Goal: Information Seeking & Learning: Learn about a topic

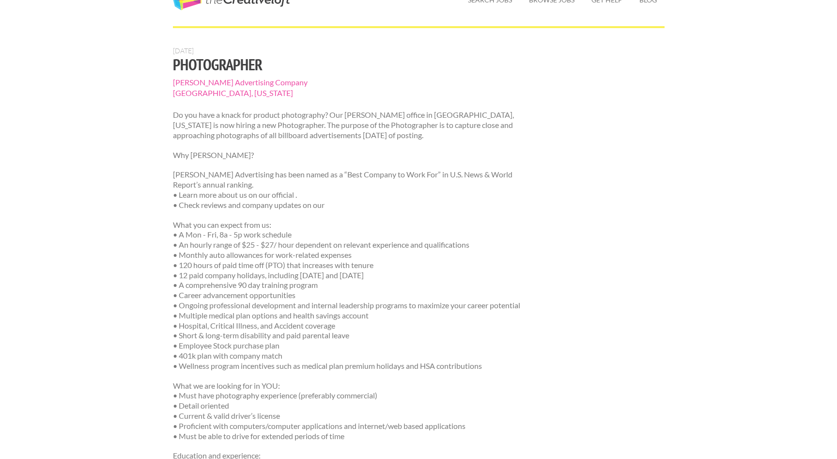
scroll to position [51, 0]
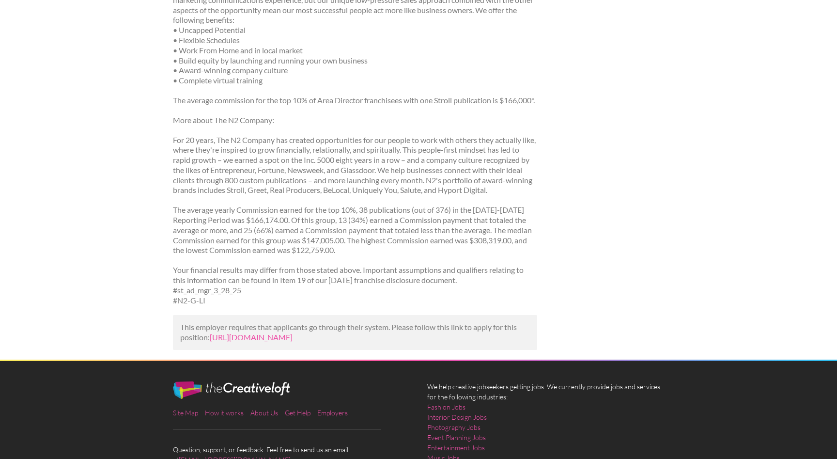
scroll to position [404, 0]
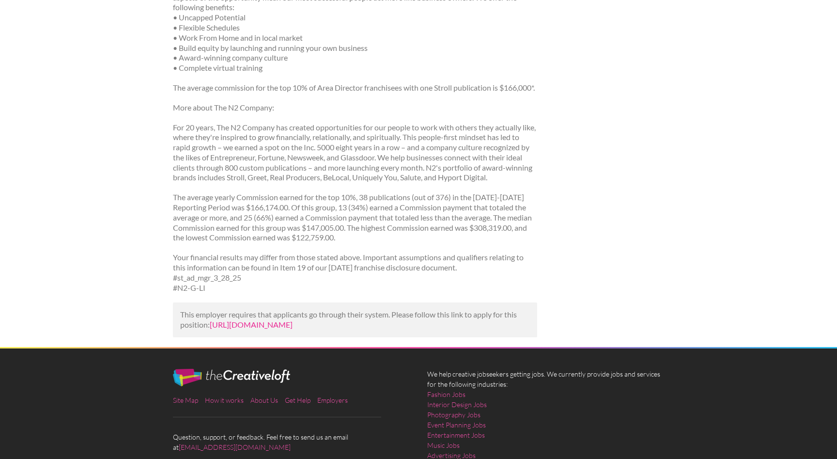
click at [293, 329] on link "[URL][DOMAIN_NAME]" at bounding box center [251, 324] width 83 height 9
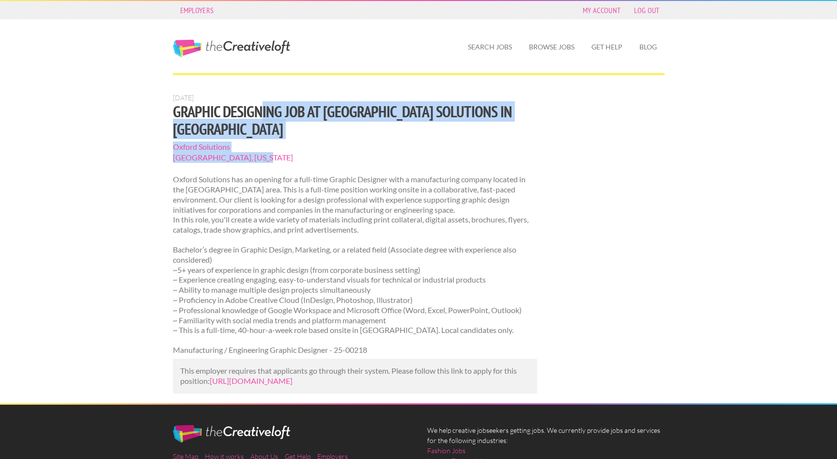
drag, startPoint x: 257, startPoint y: 112, endPoint x: 495, endPoint y: 138, distance: 238.8
click at [495, 138] on section "July 5, 2025 Graphic Designing Job at Oxford Solutions in Pittsburgh Oxford Sol…" at bounding box center [355, 226] width 365 height 265
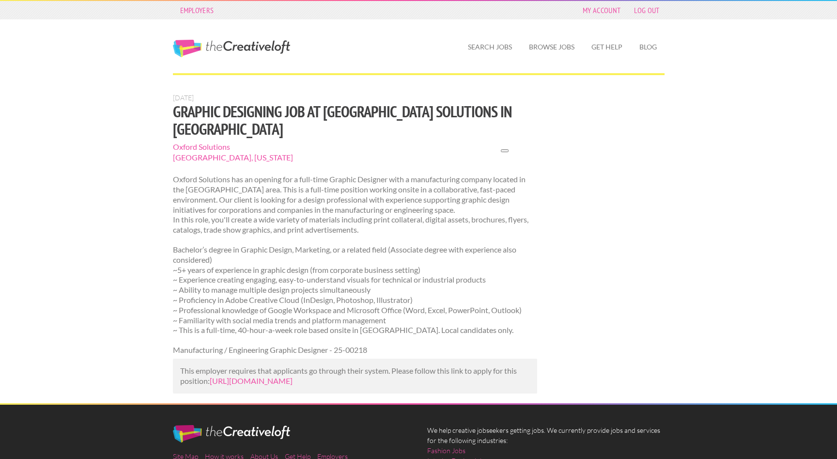
click at [314, 175] on p "Oxford Solutions has an opening for a full-time Graphic Designer with a manufac…" at bounding box center [355, 204] width 365 height 61
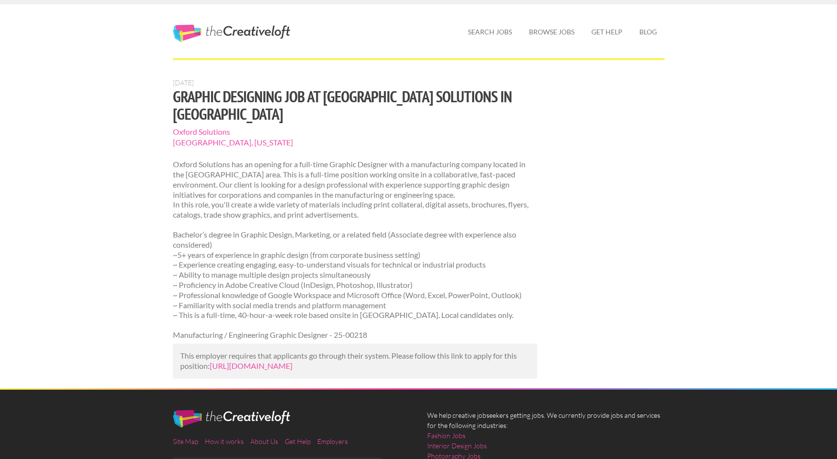
scroll to position [16, 0]
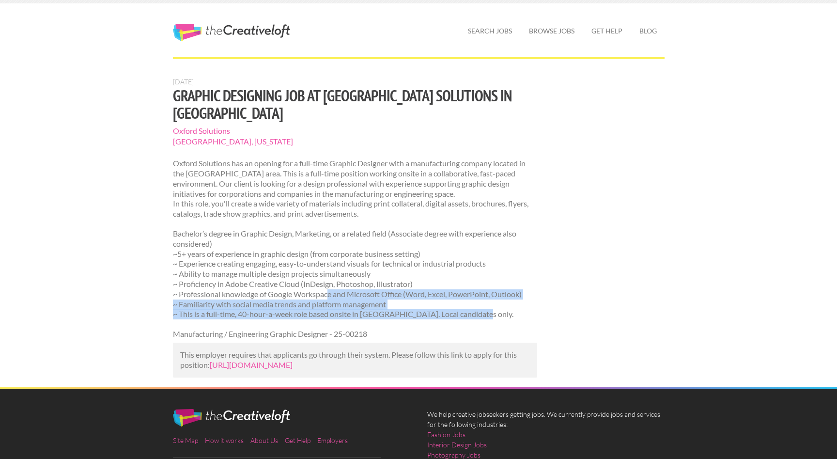
drag, startPoint x: 481, startPoint y: 298, endPoint x: 328, endPoint y: 274, distance: 154.9
click at [328, 274] on p "Bachelor’s degree in Graphic Design, Marketing, or a related field (Associate d…" at bounding box center [355, 274] width 365 height 91
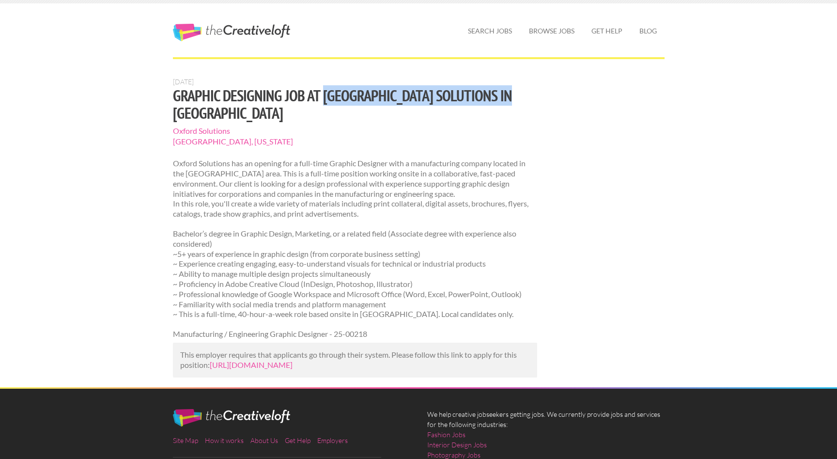
drag, startPoint x: 317, startPoint y: 95, endPoint x: 517, endPoint y: 97, distance: 199.7
click at [517, 97] on h1 "Graphic Designing Job at Oxford Solutions in Pittsburgh" at bounding box center [355, 104] width 365 height 35
copy h1 "Oxford Solutions in Pittsburgh"
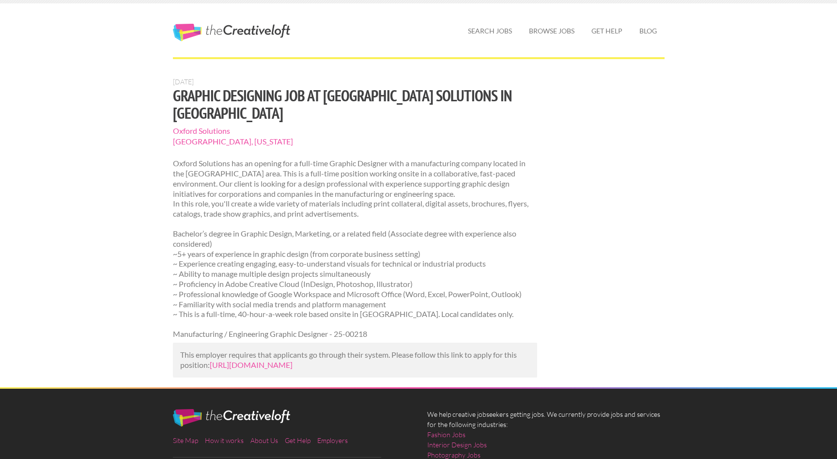
click at [281, 158] on p "Oxford Solutions has an opening for a full-time Graphic Designer with a manufac…" at bounding box center [355, 188] width 365 height 61
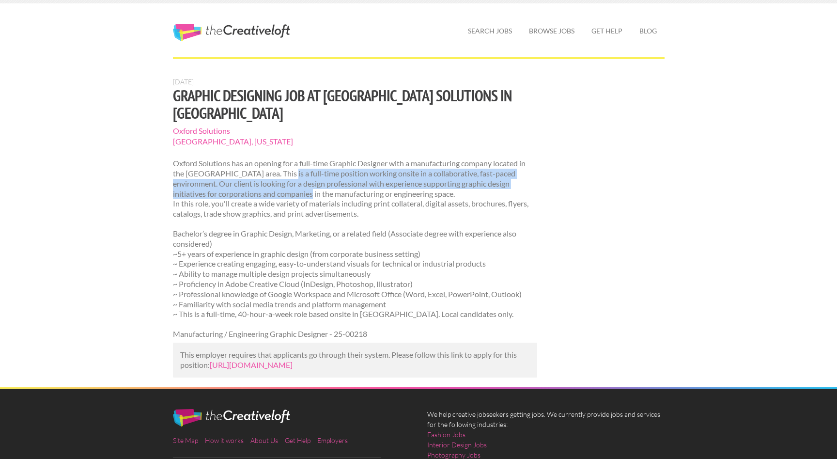
drag, startPoint x: 275, startPoint y: 154, endPoint x: 287, endPoint y: 175, distance: 24.8
click at [287, 175] on p "Oxford Solutions has an opening for a full-time Graphic Designer with a manufac…" at bounding box center [355, 188] width 365 height 61
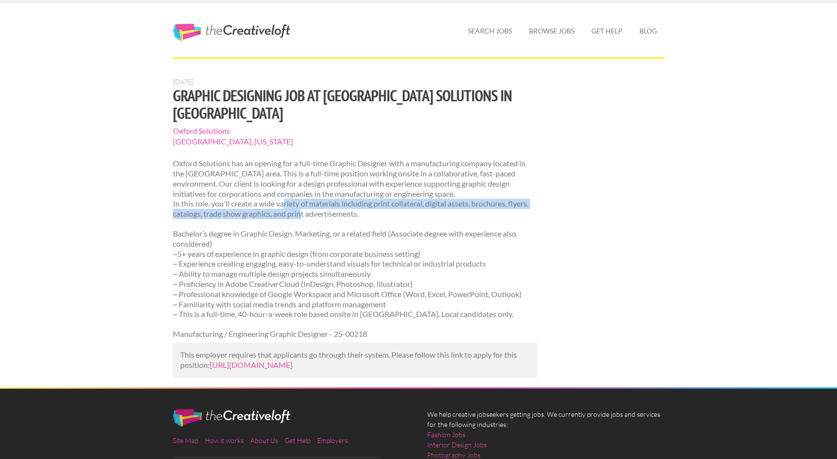
drag, startPoint x: 286, startPoint y: 186, endPoint x: 301, endPoint y: 198, distance: 18.6
click at [301, 198] on p "Oxford Solutions has an opening for a full-time Graphic Designer with a manufac…" at bounding box center [355, 188] width 365 height 61
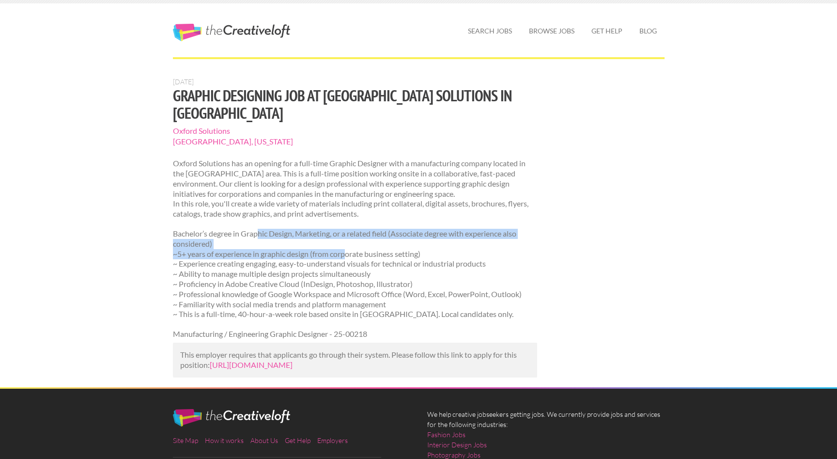
drag, startPoint x: 259, startPoint y: 215, endPoint x: 349, endPoint y: 241, distance: 94.3
click at [349, 241] on p "Bachelor’s degree in Graphic Design, Marketing, or a related field (Associate d…" at bounding box center [355, 274] width 365 height 91
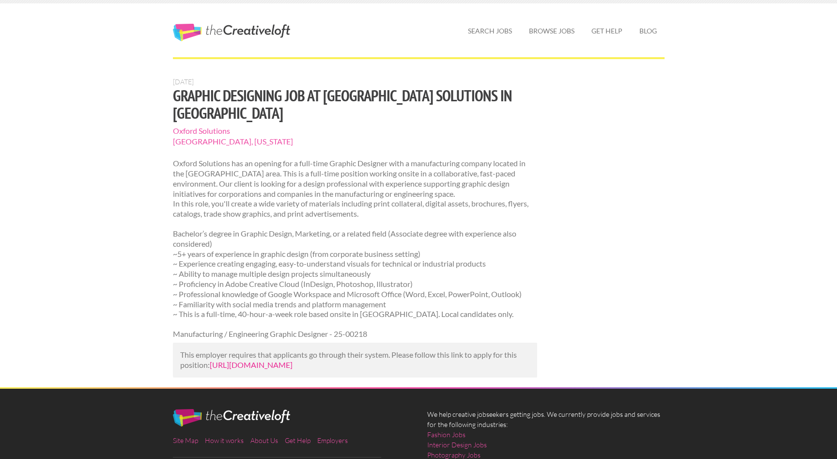
click at [293, 360] on link "https://www.mediabistro.com/jobs/1299510584-graphic-designing-job-at-oxford-sol…" at bounding box center [251, 364] width 83 height 9
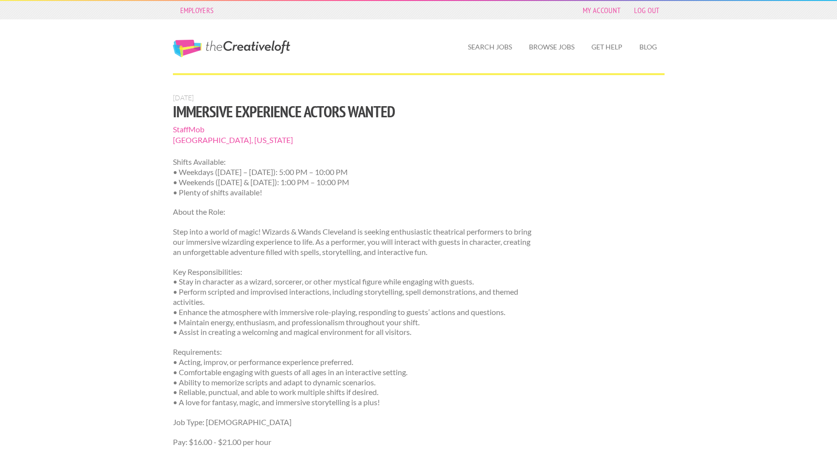
click at [246, 44] on link "The Creative Loft" at bounding box center [231, 48] width 117 height 17
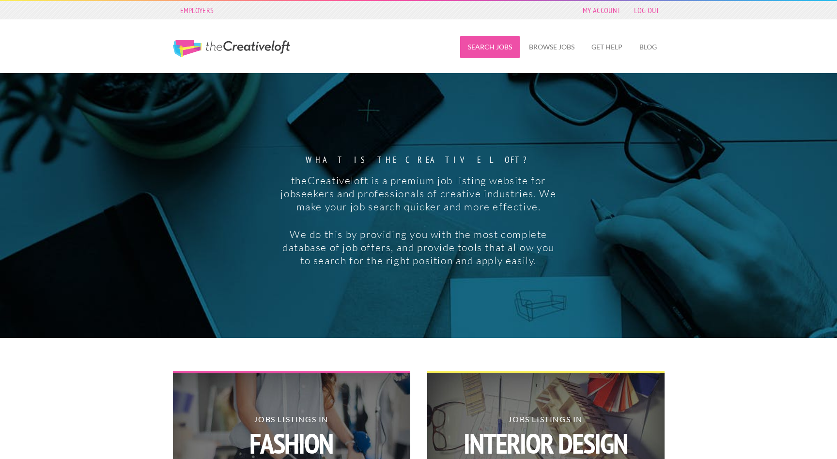
click at [498, 54] on link "Search Jobs" at bounding box center [490, 47] width 60 height 22
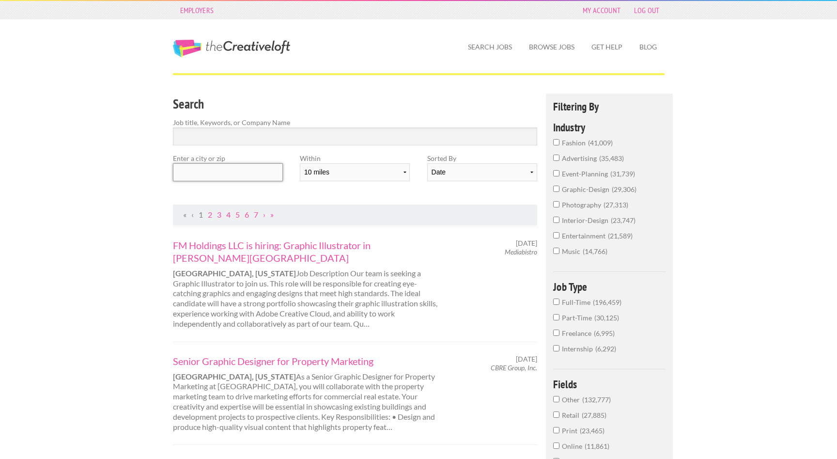
click at [214, 167] on input "text" at bounding box center [228, 172] width 110 height 18
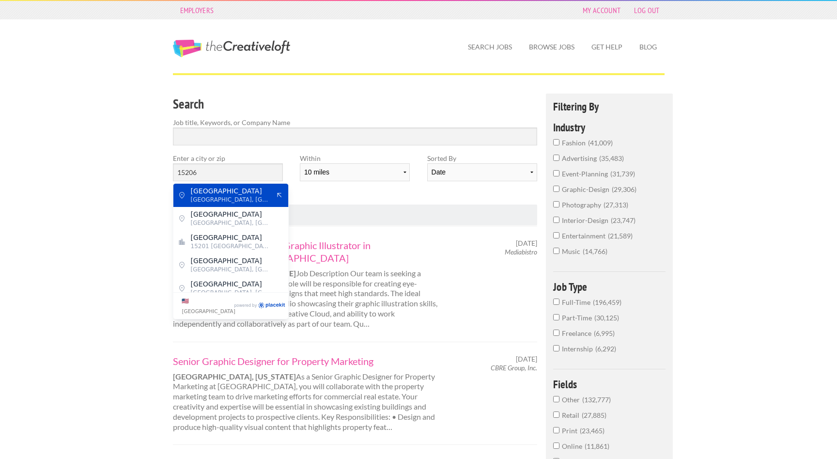
click at [229, 199] on span "Pittsburgh, Allegheny County" at bounding box center [230, 199] width 79 height 9
type input "Penn Avenue"
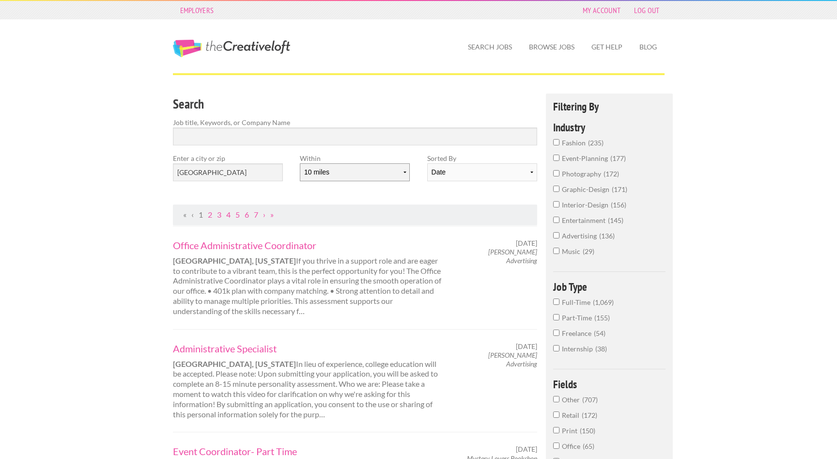
click at [376, 176] on select "10 miles 20 miles 50 miles 100 miles 200 miles 300 miles 400 miles 500 miles" at bounding box center [355, 172] width 110 height 18
select select "50"
click at [300, 163] on select "10 miles 20 miles 50 miles 100 miles 200 miles 300 miles 400 miles 500 miles" at bounding box center [355, 172] width 110 height 18
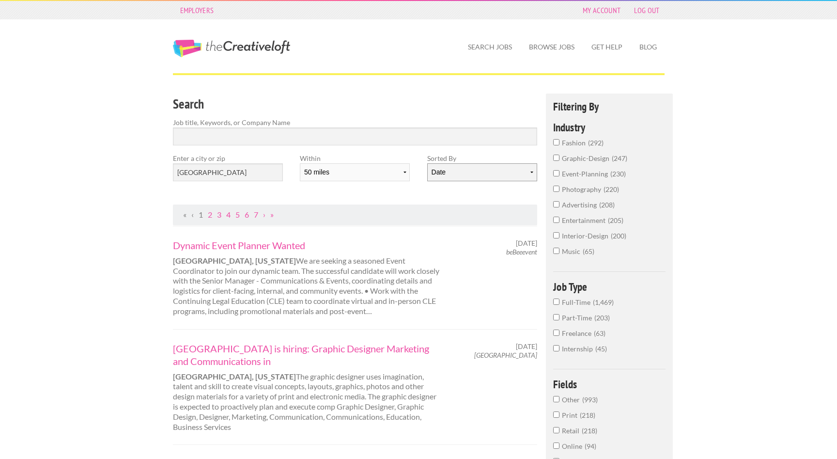
click at [444, 169] on select "Date Relevance" at bounding box center [482, 172] width 110 height 18
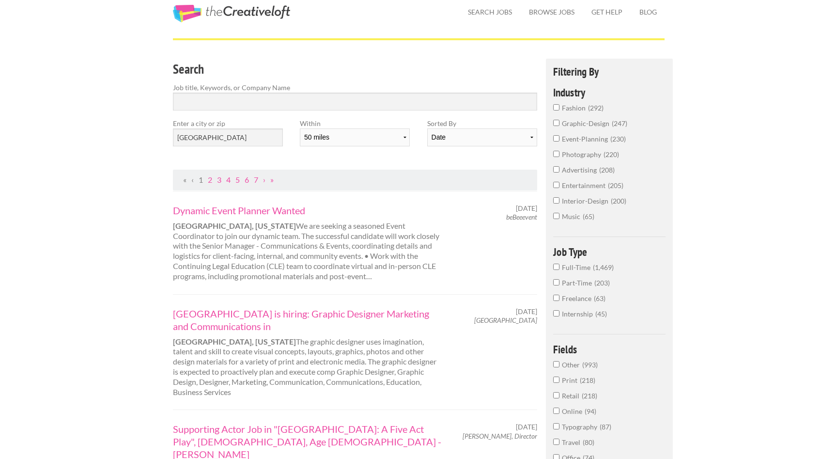
scroll to position [51, 0]
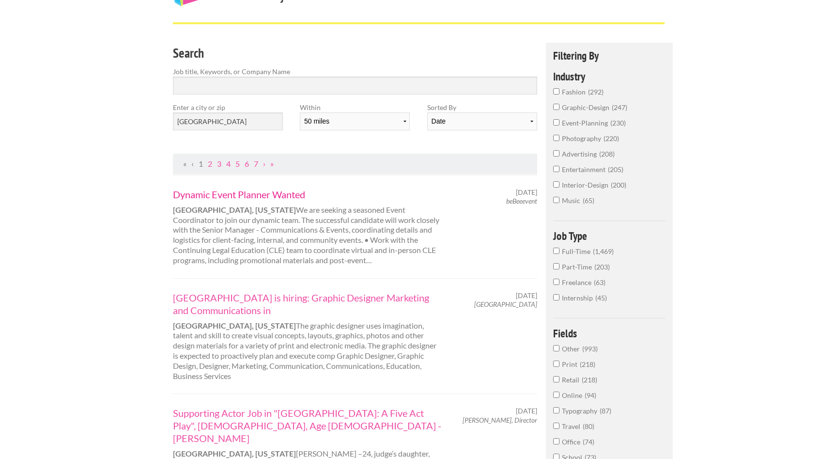
click at [242, 194] on link "Dynamic Event Planner Wanted" at bounding box center [307, 194] width 269 height 13
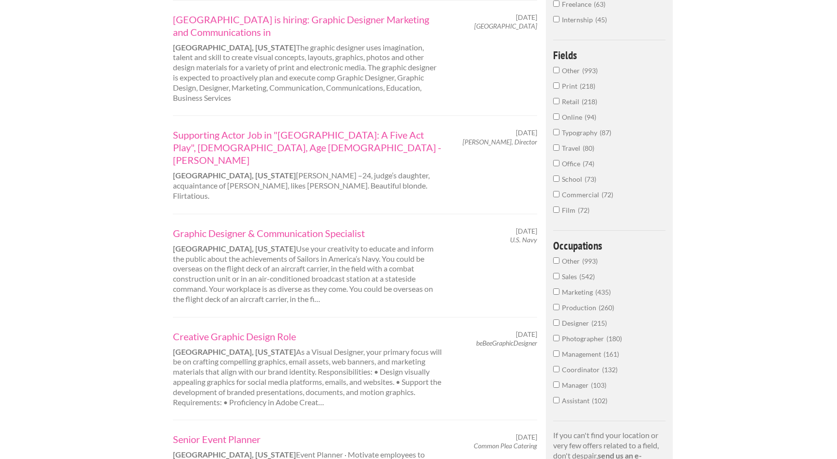
scroll to position [348, 0]
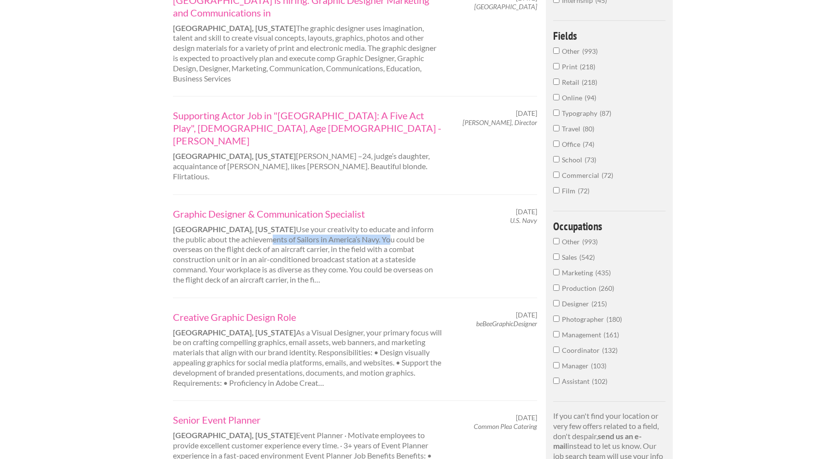
drag, startPoint x: 234, startPoint y: 204, endPoint x: 355, endPoint y: 208, distance: 120.7
click at [355, 208] on div "Graphic Designer & Communication Specialist Pittsburgh, Pennsylvania Use your c…" at bounding box center [307, 246] width 286 height 78
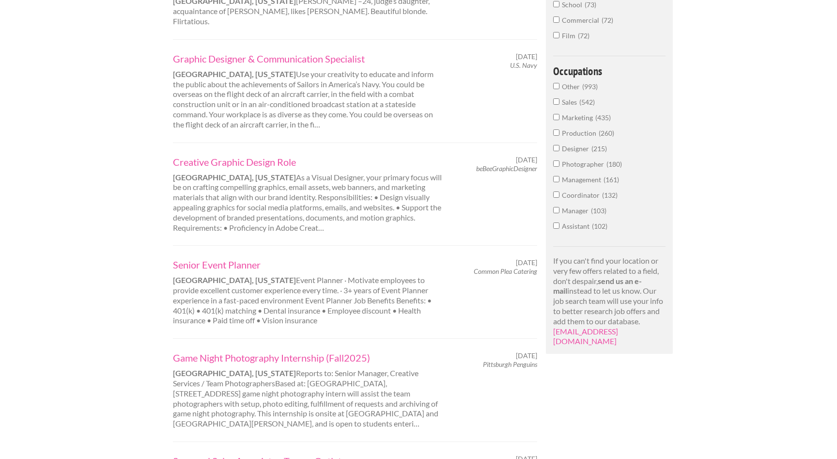
scroll to position [513, 0]
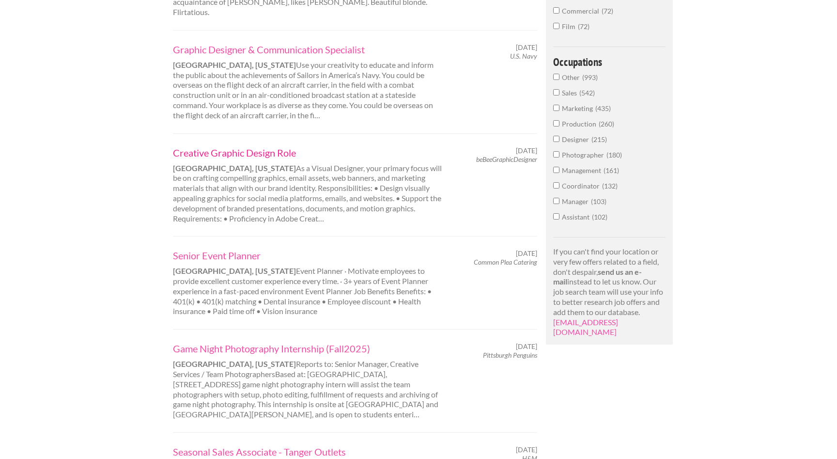
click at [237, 146] on link "Creative Graphic Design Role" at bounding box center [307, 152] width 269 height 13
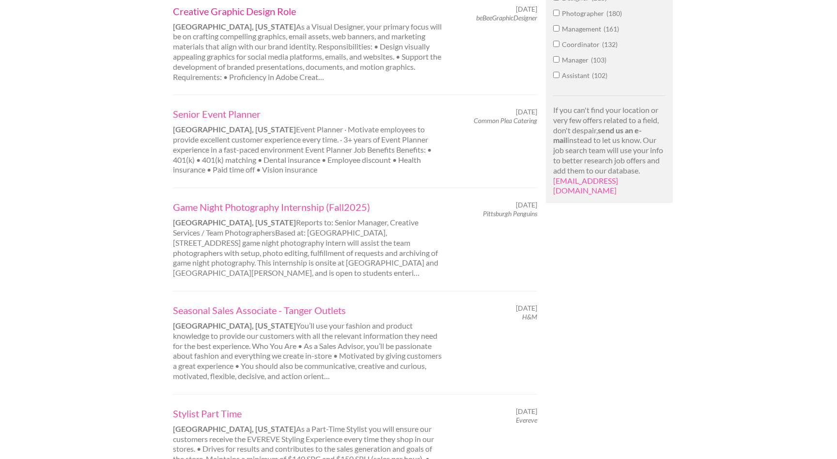
scroll to position [656, 0]
click at [212, 106] on link "Senior Event Planner" at bounding box center [307, 112] width 269 height 13
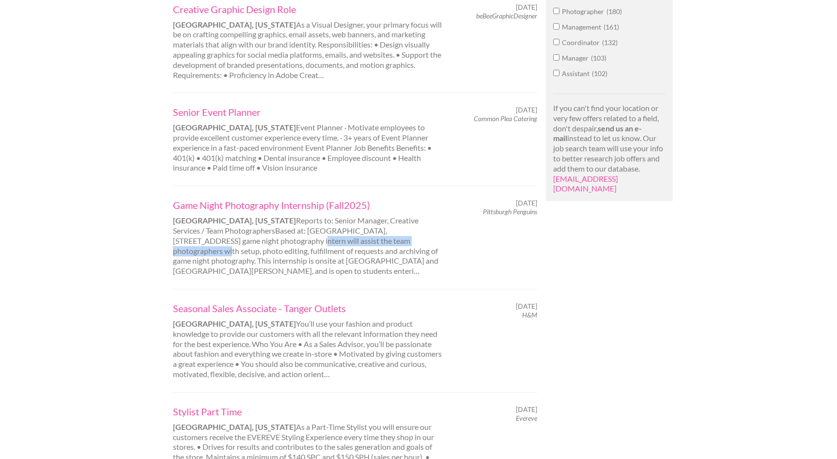
drag, startPoint x: 212, startPoint y: 207, endPoint x: 355, endPoint y: 212, distance: 143.5
click at [355, 212] on div "Game Night Photography Internship (Fall2025) Pittsburgh, Pennsylvania Reports t…" at bounding box center [307, 238] width 286 height 78
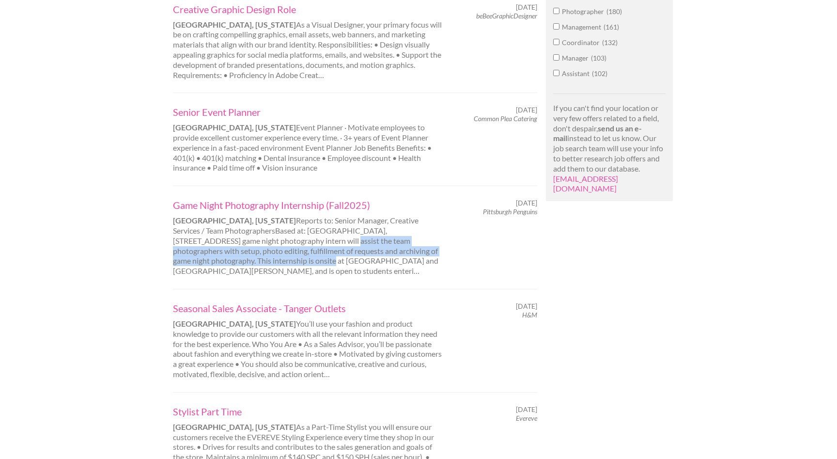
drag, startPoint x: 252, startPoint y: 212, endPoint x: 225, endPoint y: 226, distance: 29.7
click at [225, 226] on div "Game Night Photography Internship (Fall2025) Pittsburgh, Pennsylvania Reports t…" at bounding box center [307, 238] width 286 height 78
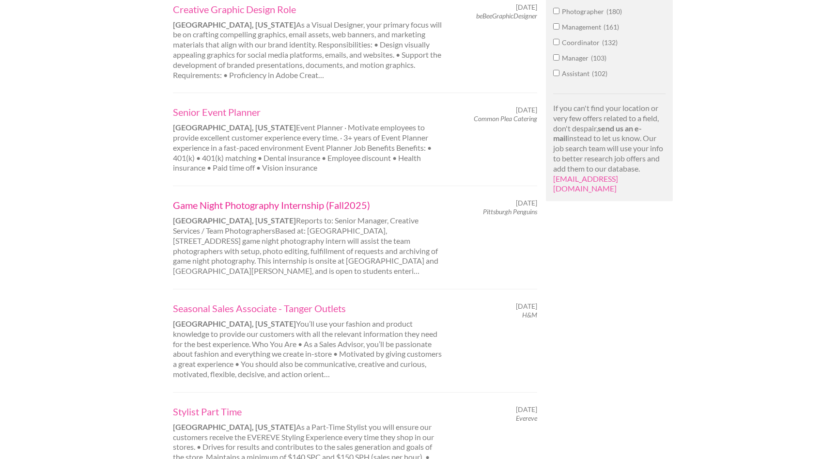
click at [263, 199] on link "Game Night Photography Internship (Fall2025)" at bounding box center [307, 205] width 269 height 13
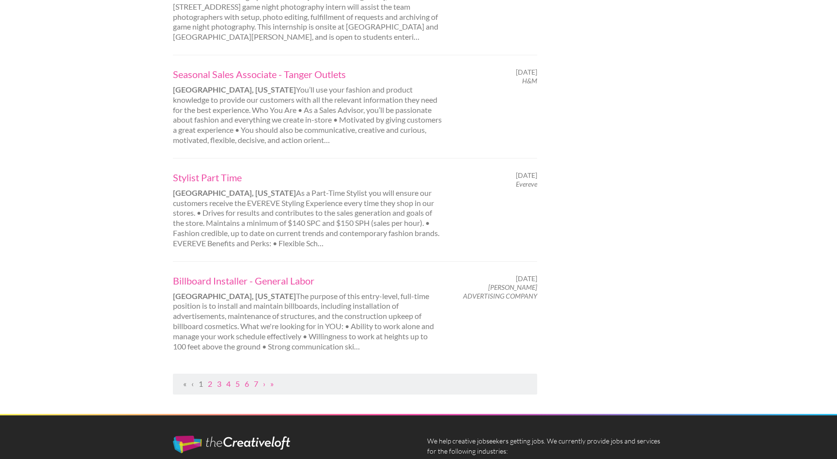
scroll to position [903, 0]
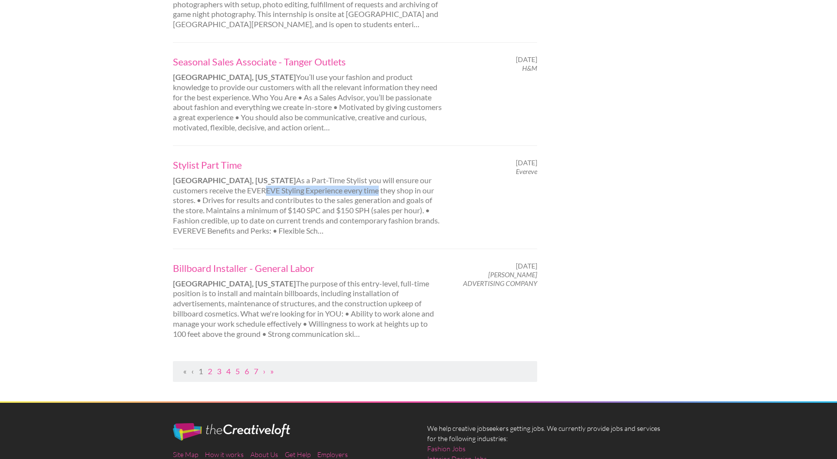
drag, startPoint x: 224, startPoint y: 159, endPoint x: 340, endPoint y: 158, distance: 115.3
click at [340, 159] on div "Stylist Part Time Pittsburgh, Pennsylvania As a Part-Time Stylist you will ensu…" at bounding box center [307, 197] width 286 height 78
click at [347, 158] on div "Stylist Part Time Pittsburgh, Pennsylvania As a Part-Time Stylist you will ensu…" at bounding box center [307, 197] width 286 height 78
drag, startPoint x: 245, startPoint y: 157, endPoint x: 212, endPoint y: 157, distance: 32.5
click at [212, 158] on div "Stylist Part Time Pittsburgh, Pennsylvania As a Part-Time Stylist you will ensu…" at bounding box center [307, 197] width 286 height 78
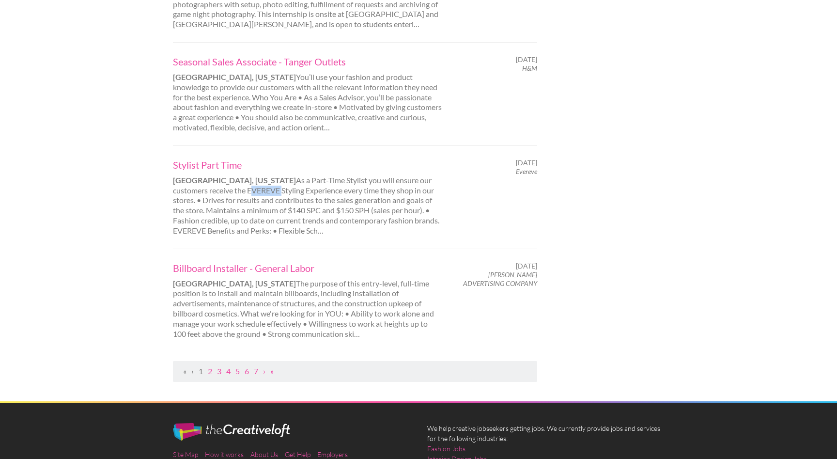
copy div "EVEREVE"
click at [201, 158] on link "Stylist Part Time" at bounding box center [307, 164] width 269 height 13
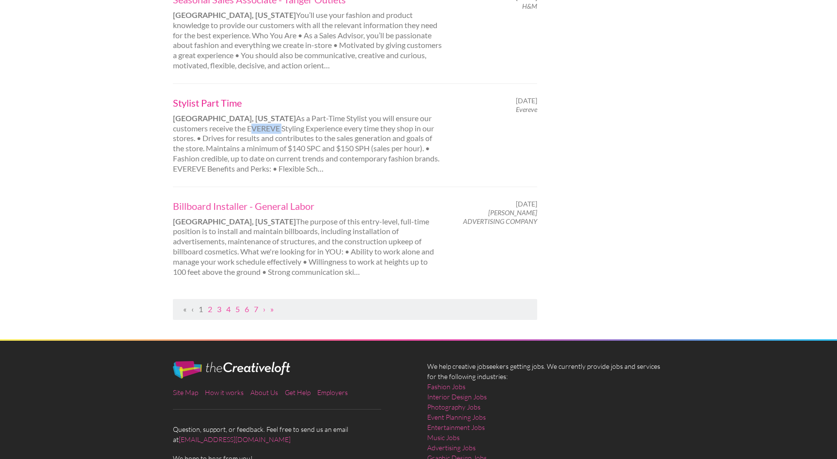
scroll to position [964, 0]
drag, startPoint x: 210, startPoint y: 191, endPoint x: 237, endPoint y: 217, distance: 37.0
click at [238, 217] on div "Billboard Installer - General Labor Pittsburgh, Pennsylvania The purpose of thi…" at bounding box center [307, 239] width 286 height 78
click at [210, 305] on link "2" at bounding box center [210, 309] width 4 height 9
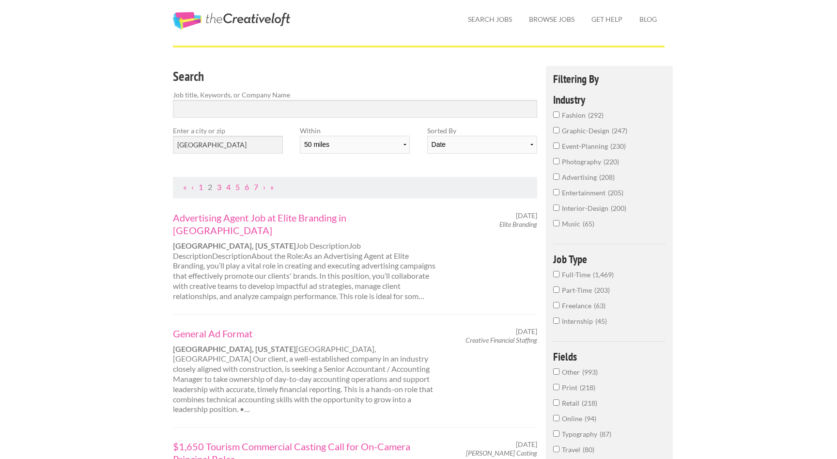
scroll to position [46, 0]
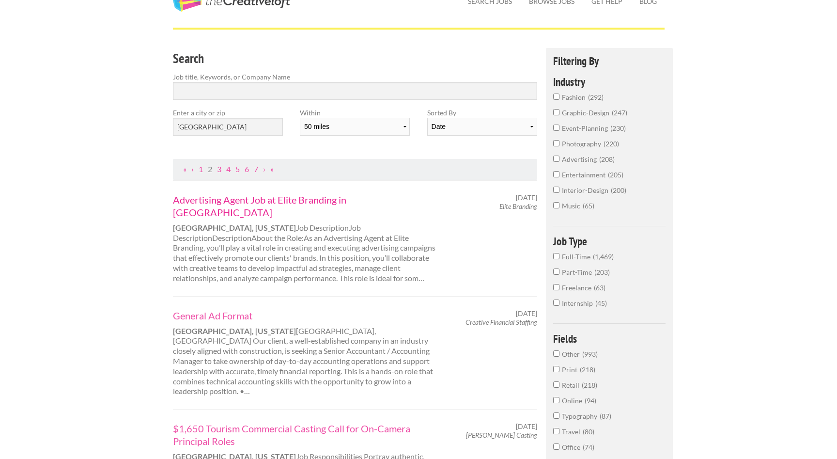
click at [304, 199] on link "Advertising Agent Job at Elite Branding in Pittsburgh" at bounding box center [307, 205] width 269 height 25
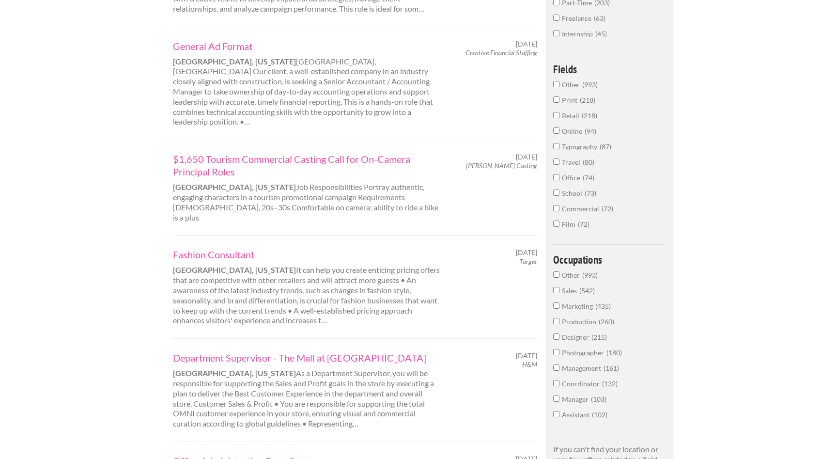
scroll to position [316, 0]
click at [285, 151] on link "$1,650 Tourism Commercial Casting Call for On-Camera Principal Roles" at bounding box center [307, 163] width 269 height 25
drag, startPoint x: 298, startPoint y: 243, endPoint x: 344, endPoint y: 259, distance: 49.2
click at [344, 259] on div "Fashion Consultant Pittsburgh, Pennsylvania It can help you create enticing pri…" at bounding box center [307, 286] width 286 height 78
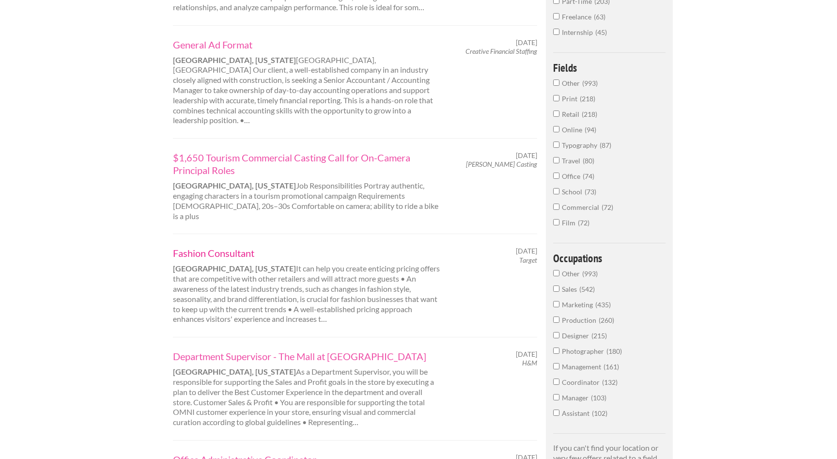
click at [232, 247] on link "Fashion Consultant" at bounding box center [307, 253] width 269 height 13
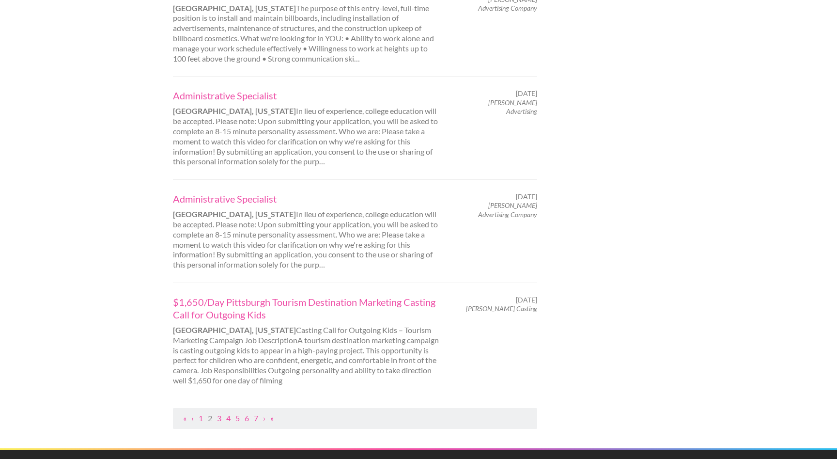
scroll to position [887, 0]
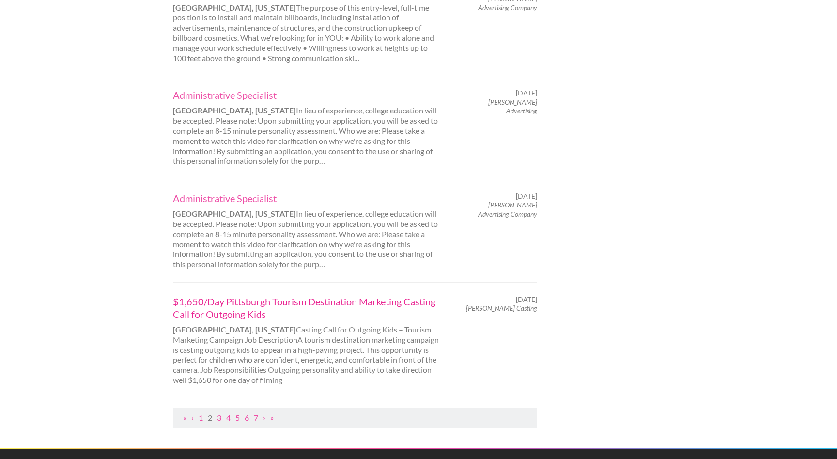
click at [328, 295] on link "$1,650/Day Pittsburgh Tourism Destination Marketing Casting Call for Outgoing K…" at bounding box center [307, 307] width 269 height 25
click at [221, 413] on link "3" at bounding box center [219, 417] width 4 height 9
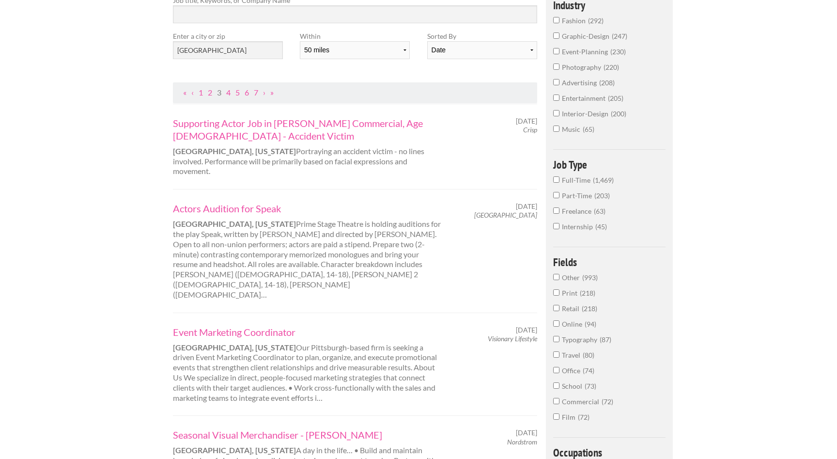
scroll to position [125, 0]
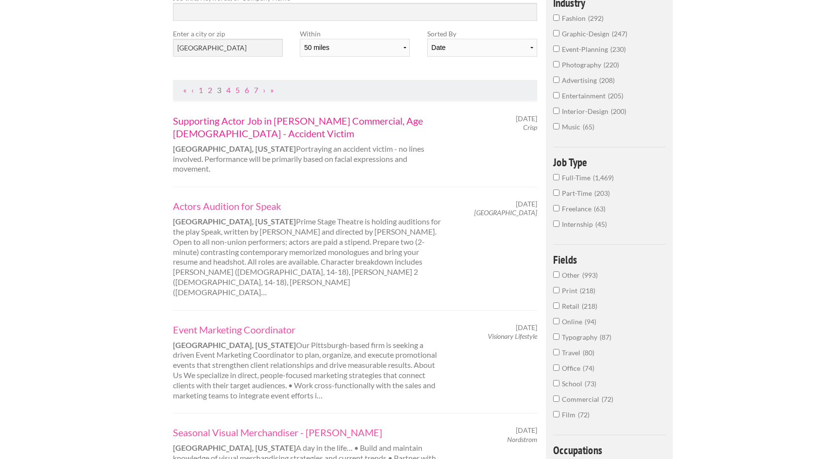
click at [327, 121] on link "Supporting Actor Job in Chaffin Luhana Commercial, Age 35-55 - Accident Victim" at bounding box center [307, 126] width 269 height 25
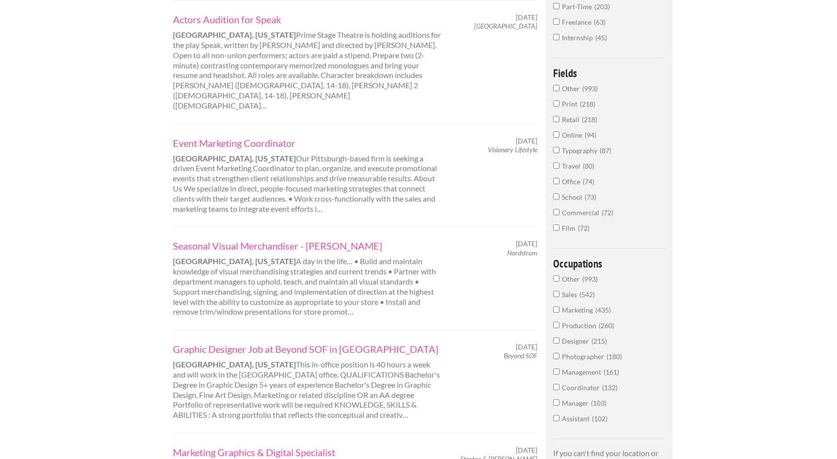
scroll to position [313, 0]
click at [234, 135] on link "Event Marketing Coordinator" at bounding box center [307, 141] width 269 height 13
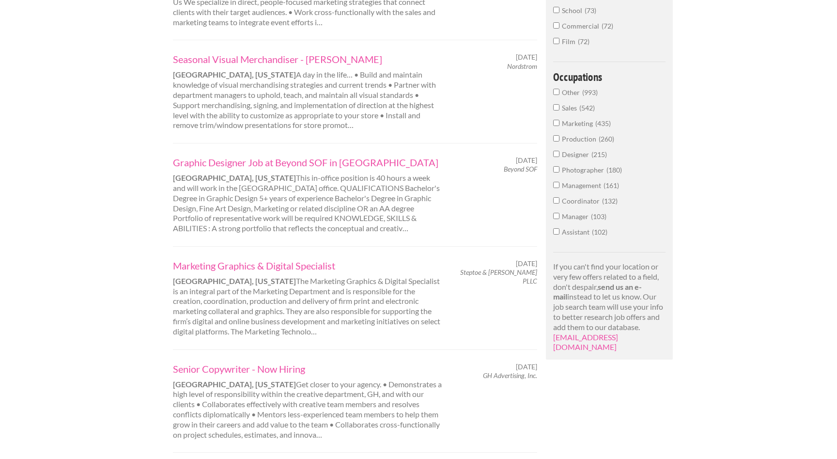
scroll to position [510, 0]
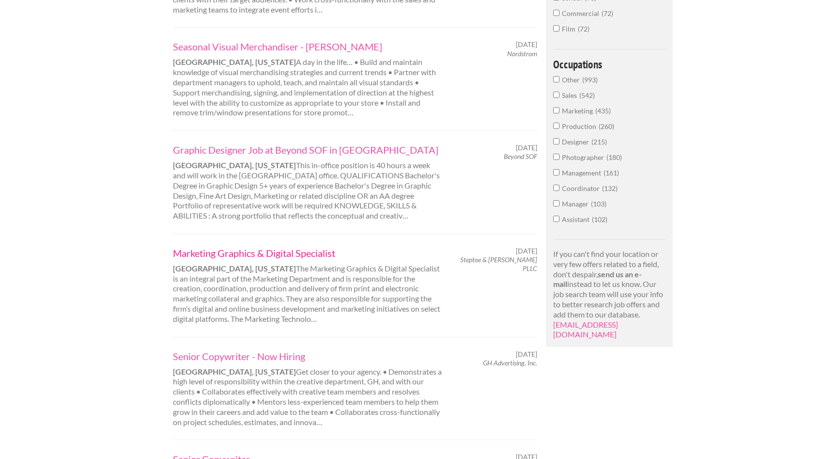
click at [237, 247] on link "Marketing Graphics & Digital Specialist" at bounding box center [307, 253] width 269 height 13
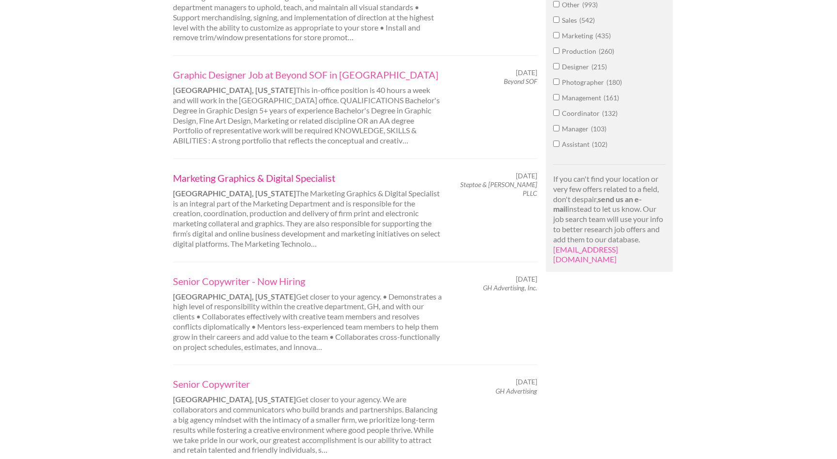
scroll to position [585, 0]
click at [268, 69] on link "Graphic Designer Job at Beyond SOF in [GEOGRAPHIC_DATA]" at bounding box center [307, 75] width 269 height 13
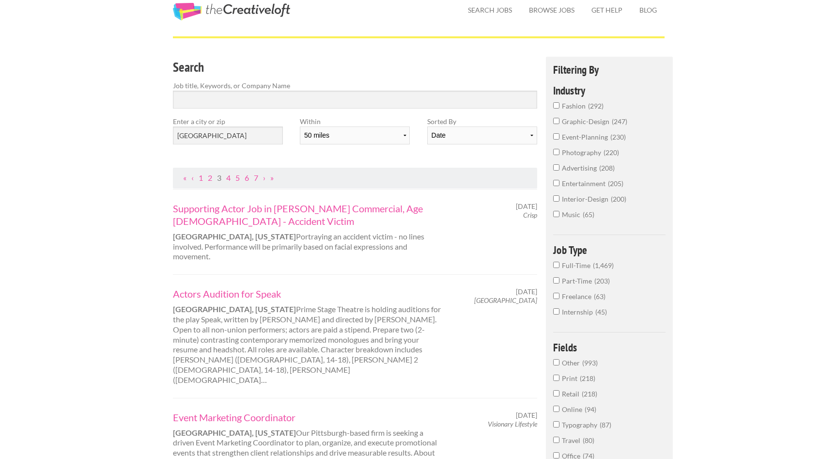
scroll to position [0, 0]
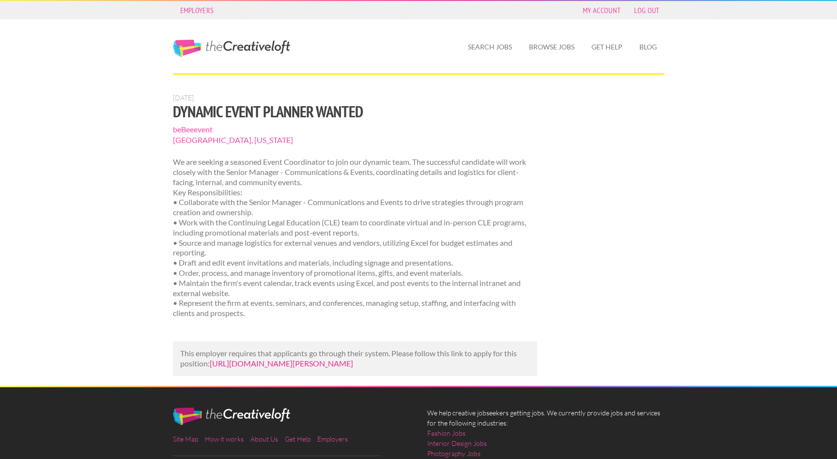
click at [342, 368] on link "https://us.bebee.com/job/ef75ea290faa014e4566d2bf4a1b6a2a?utm_campaign=google_j…" at bounding box center [281, 363] width 143 height 9
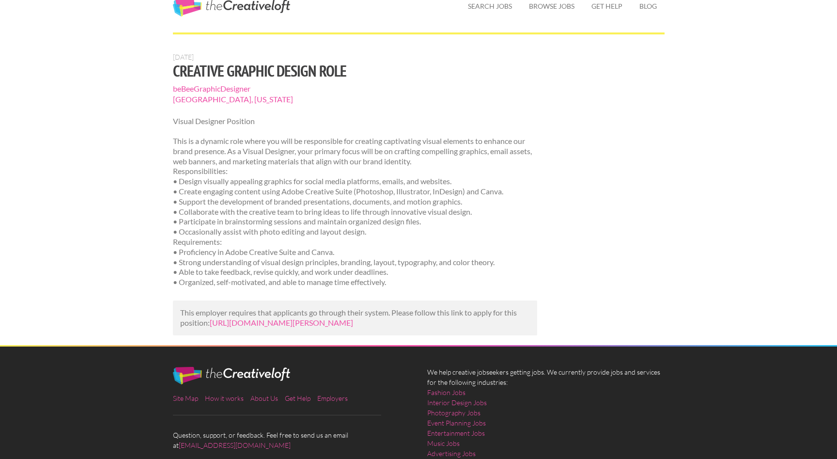
scroll to position [42, 0]
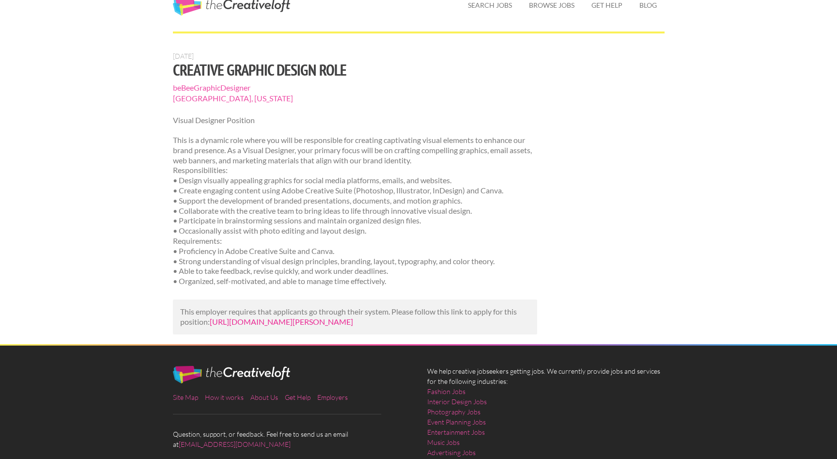
click at [280, 326] on link "[URL][DOMAIN_NAME][PERSON_NAME]" at bounding box center [281, 321] width 143 height 9
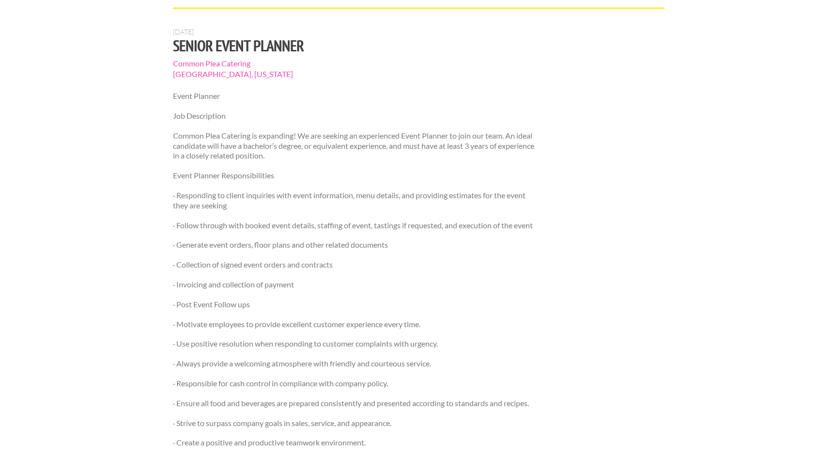
scroll to position [67, 0]
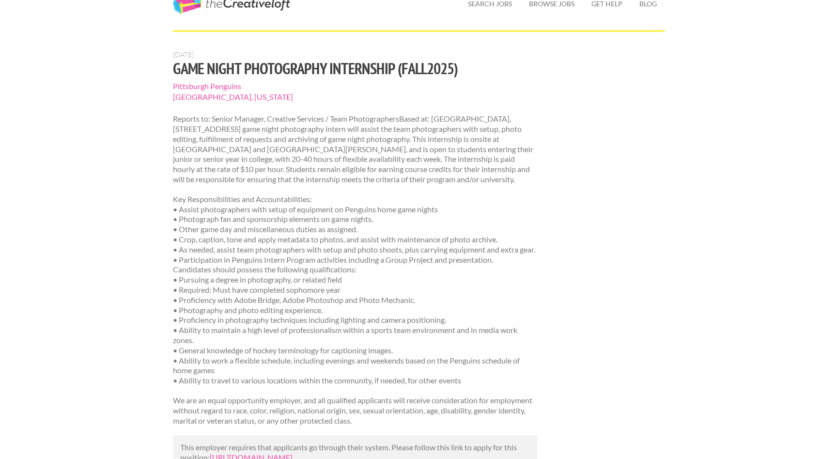
scroll to position [47, 0]
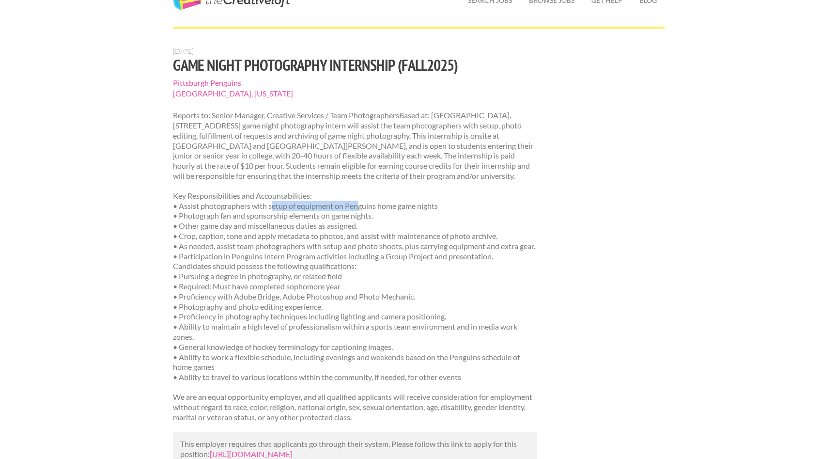
drag, startPoint x: 272, startPoint y: 204, endPoint x: 355, endPoint y: 205, distance: 82.4
click at [355, 205] on p "Key Responsibilities and Accountabilities: • Assist photographers with setup of…" at bounding box center [355, 286] width 365 height 191
drag, startPoint x: 206, startPoint y: 218, endPoint x: 289, endPoint y: 218, distance: 82.4
click at [289, 218] on p "Key Responsibilities and Accountabilities: • Assist photographers with setup of…" at bounding box center [355, 286] width 365 height 191
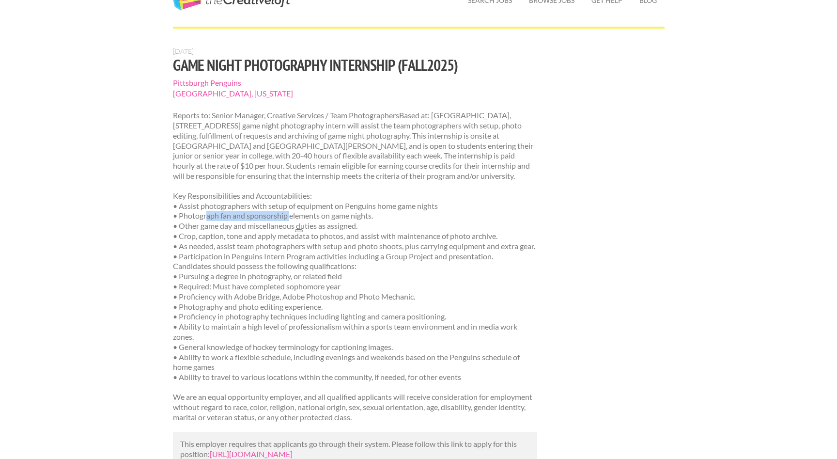
click at [289, 218] on p "Key Responsibilities and Accountabilities: • Assist photographers with setup of…" at bounding box center [355, 286] width 365 height 191
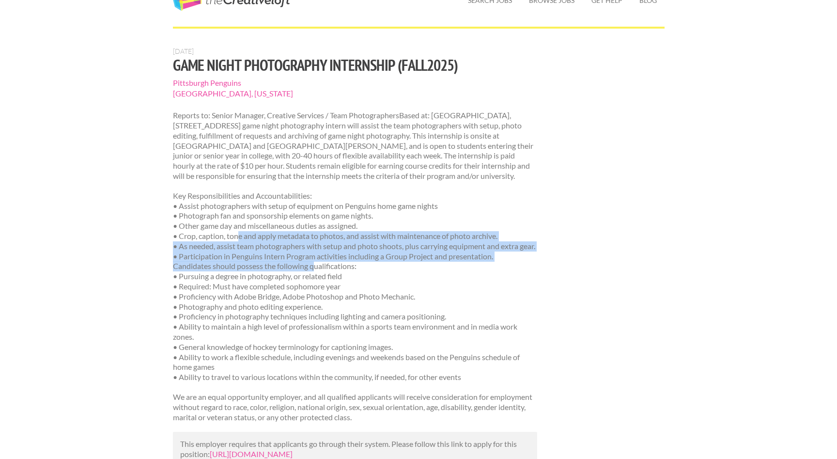
drag, startPoint x: 238, startPoint y: 238, endPoint x: 315, endPoint y: 274, distance: 85.2
click at [315, 274] on p "Key Responsibilities and Accountabilities: • Assist photographers with setup of…" at bounding box center [355, 286] width 365 height 191
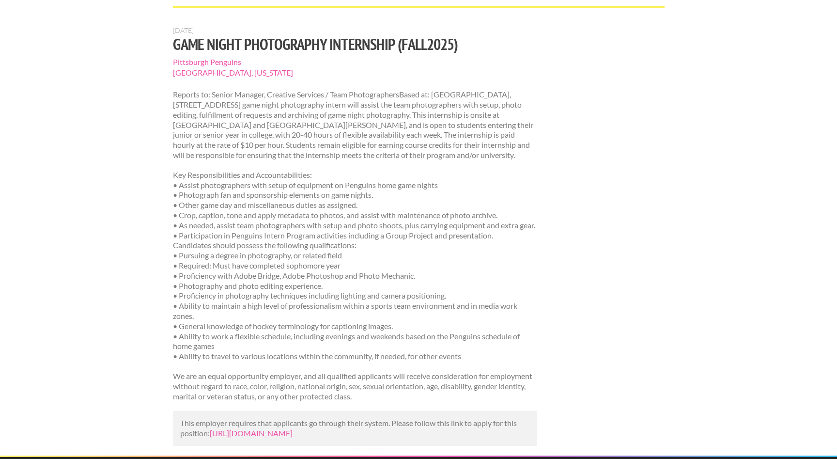
scroll to position [76, 0]
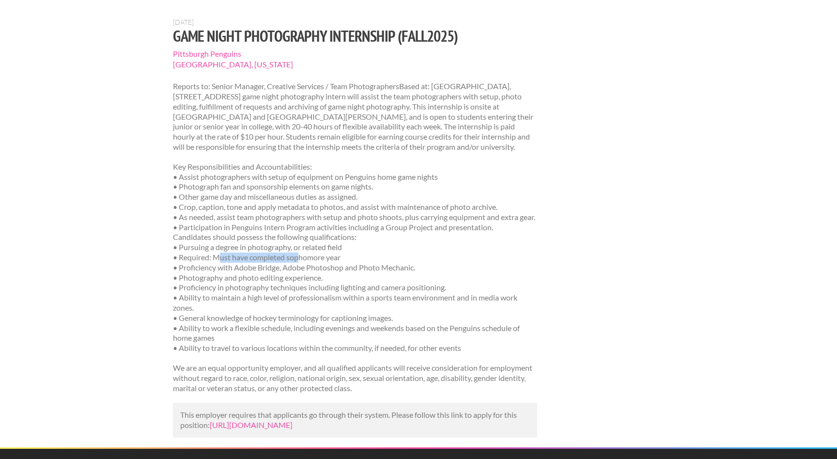
drag, startPoint x: 221, startPoint y: 270, endPoint x: 300, endPoint y: 266, distance: 79.6
click at [301, 266] on p "Key Responsibilities and Accountabilities: • Assist photographers with setup of…" at bounding box center [355, 257] width 365 height 191
click at [300, 266] on p "Key Responsibilities and Accountabilities: • Assist photographers with setup of…" at bounding box center [355, 257] width 365 height 191
drag, startPoint x: 208, startPoint y: 276, endPoint x: 284, endPoint y: 287, distance: 76.8
click at [284, 287] on p "Key Responsibilities and Accountabilities: • Assist photographers with setup of…" at bounding box center [355, 257] width 365 height 191
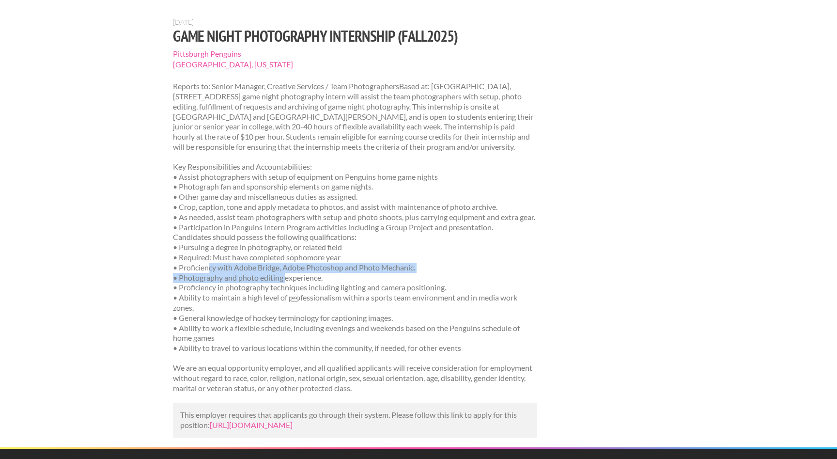
click at [284, 287] on p "Key Responsibilities and Accountabilities: • Assist photographers with setup of…" at bounding box center [355, 257] width 365 height 191
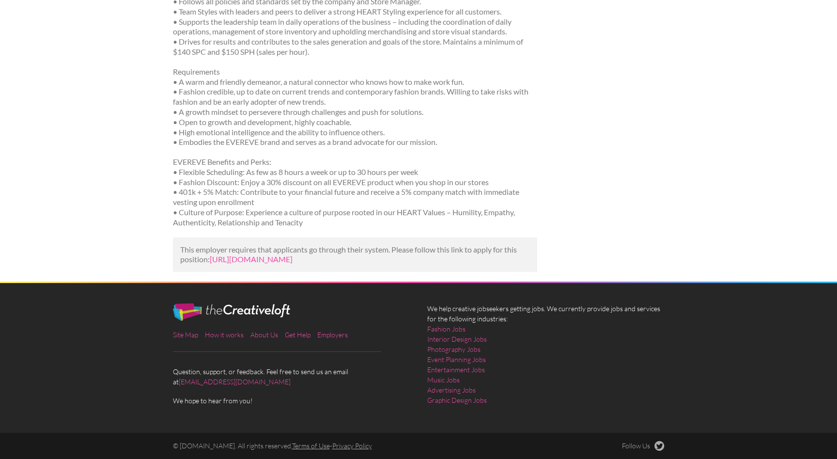
scroll to position [380, 0]
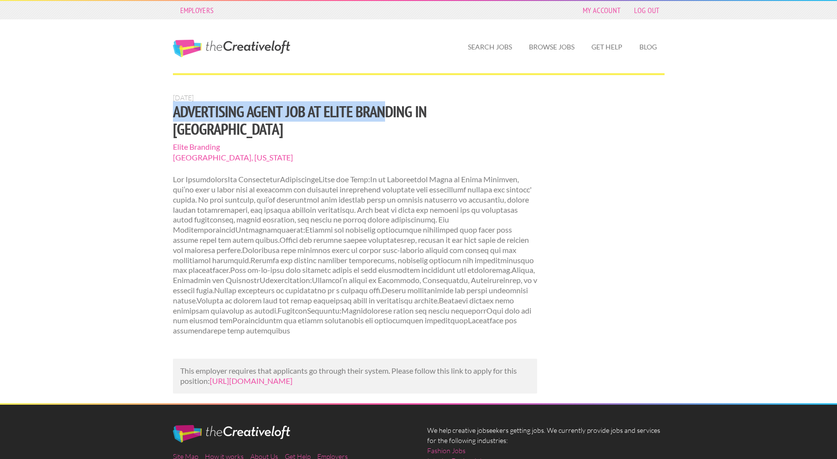
drag, startPoint x: 170, startPoint y: 110, endPoint x: 381, endPoint y: 109, distance: 211.3
click at [381, 109] on div "[DATE] Advertising Agent Job at Elite Branding in [GEOGRAPHIC_DATA] Elite Brand…" at bounding box center [355, 249] width 382 height 310
click at [381, 109] on h1 "Advertising Agent Job at Elite Branding in [GEOGRAPHIC_DATA]" at bounding box center [355, 120] width 365 height 35
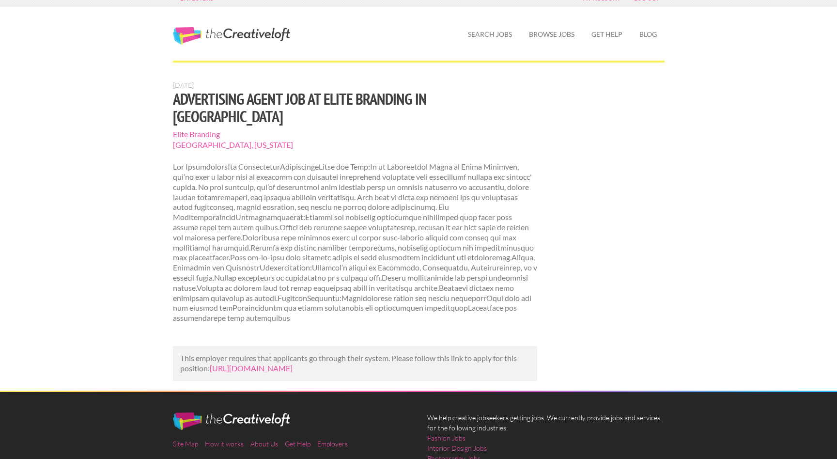
scroll to position [14, 0]
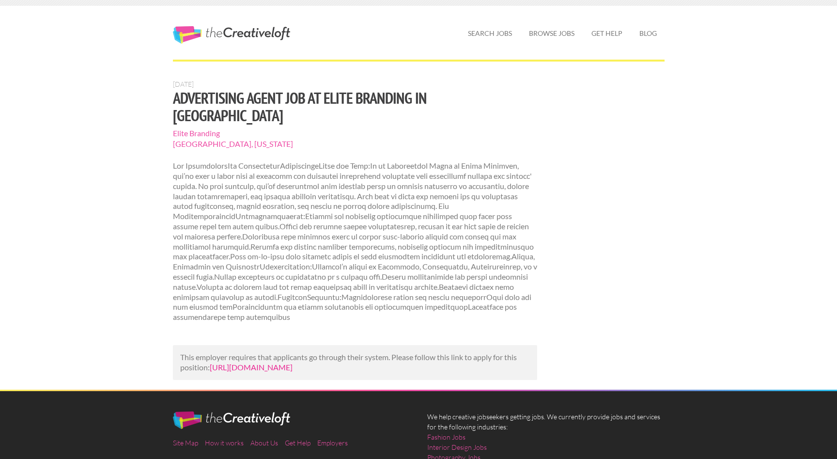
click at [293, 362] on link "https://www.mediabistro.com/jobs/1414880523-advertising-agent-job-at-elite-bran…" at bounding box center [251, 366] width 83 height 9
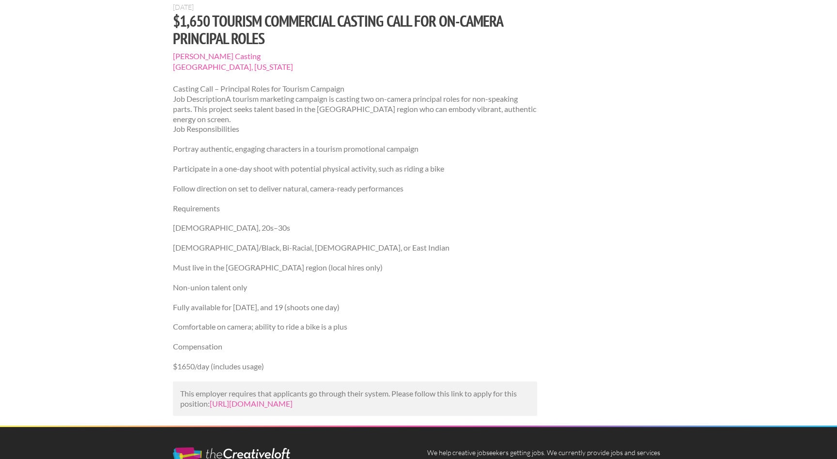
scroll to position [107, 0]
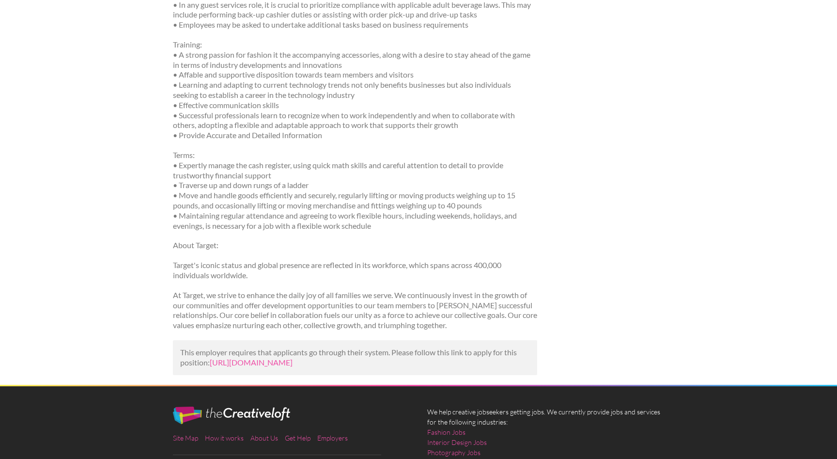
scroll to position [830, 0]
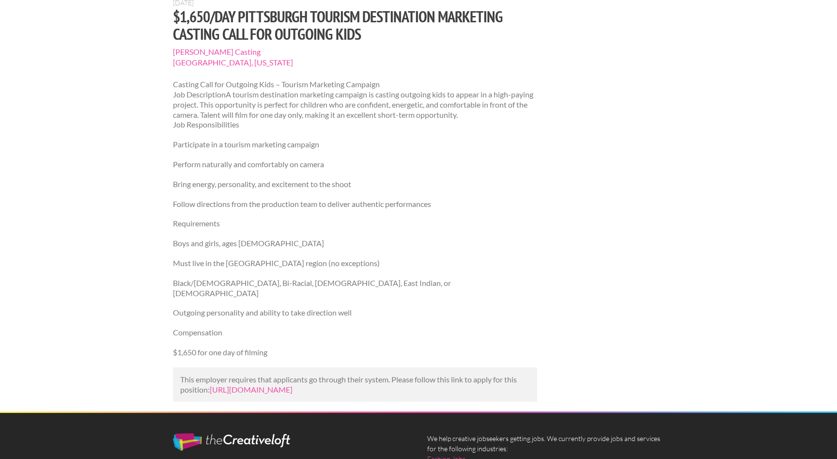
scroll to position [96, 0]
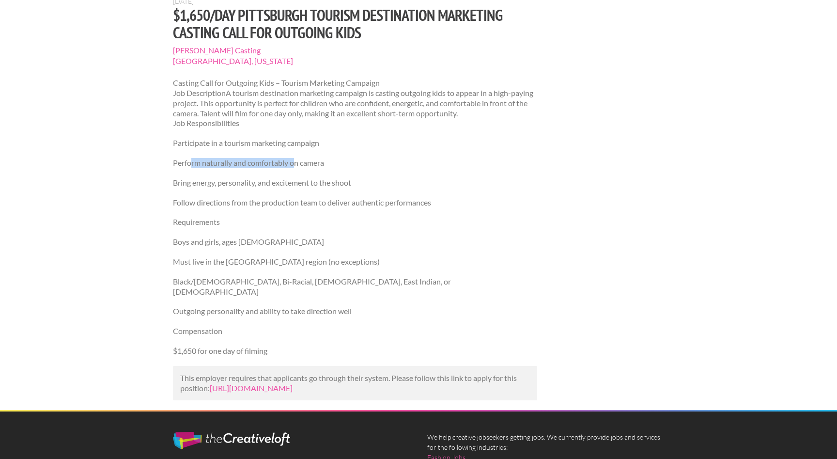
drag, startPoint x: 192, startPoint y: 162, endPoint x: 297, endPoint y: 162, distance: 104.2
click at [297, 162] on p "Perform naturally and comfortably on camera" at bounding box center [355, 163] width 365 height 10
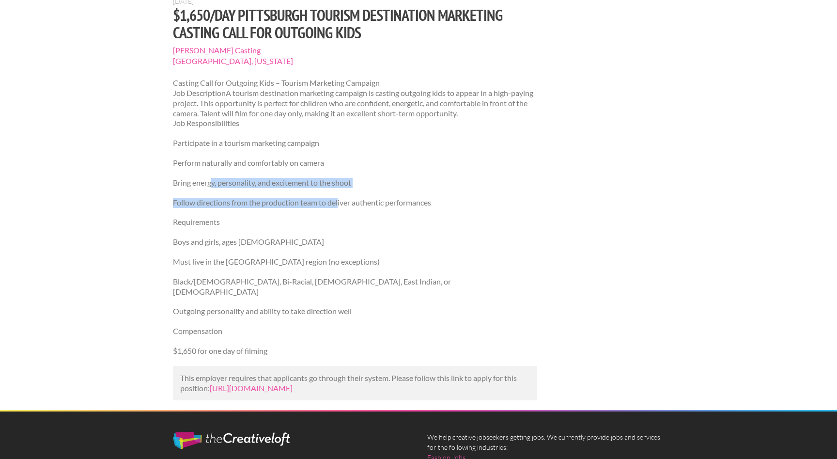
drag, startPoint x: 213, startPoint y: 185, endPoint x: 340, endPoint y: 204, distance: 128.4
click at [340, 204] on div "Casting Call for Outgoing Kids – Tourism Marketing Campaign Job DescriptionA to…" at bounding box center [355, 217] width 365 height 278
click at [340, 204] on p "Follow directions from the production team to deliver authentic performances" at bounding box center [355, 203] width 365 height 10
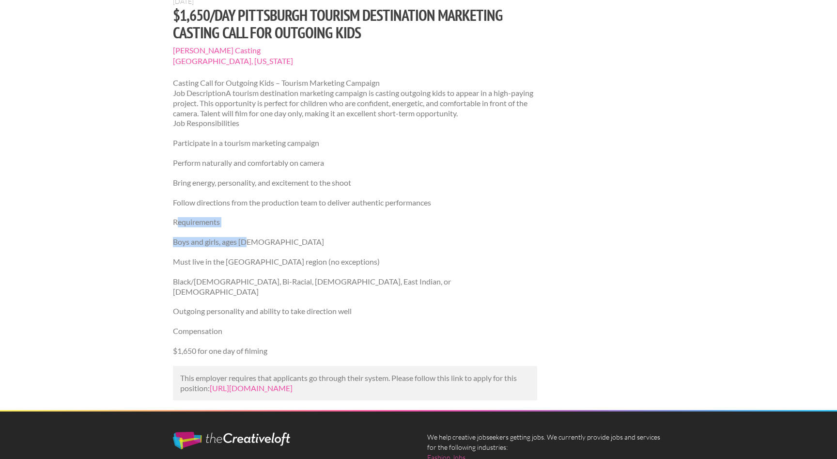
drag, startPoint x: 176, startPoint y: 222, endPoint x: 249, endPoint y: 243, distance: 75.2
click at [249, 244] on div "Casting Call for Outgoing Kids – Tourism Marketing Campaign Job DescriptionA to…" at bounding box center [355, 217] width 365 height 278
click at [324, 264] on p "Must live in the Pittsburgh region (no exceptions)" at bounding box center [355, 262] width 365 height 10
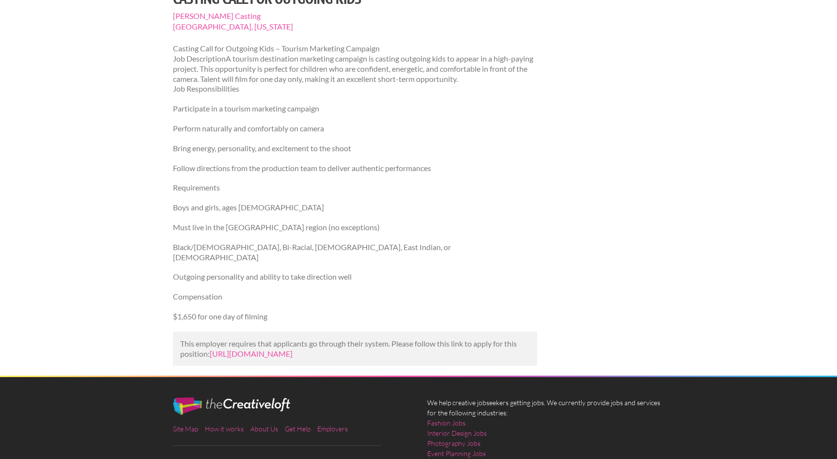
scroll to position [132, 0]
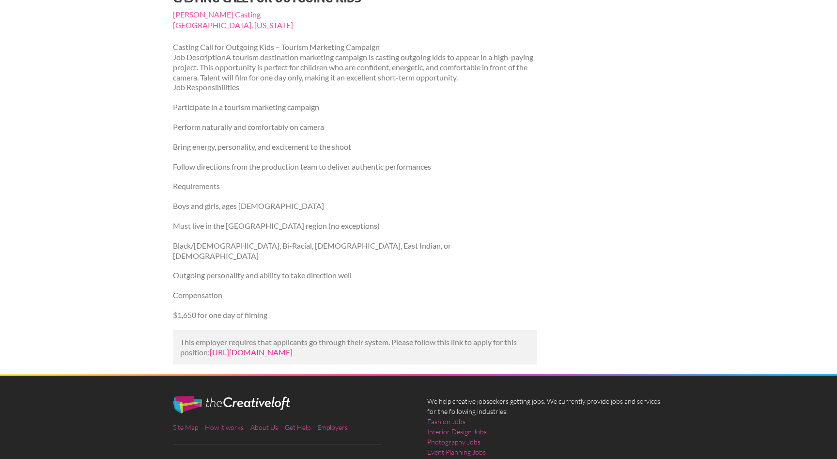
click at [293, 347] on link "https://projectcasting.com/job/1650-day-pittsburgh-tourism-destination-marketin…" at bounding box center [251, 351] width 83 height 9
click at [247, 357] on link "https://projectcasting.com/job/1650-day-pittsburgh-tourism-destination-marketin…" at bounding box center [251, 351] width 83 height 9
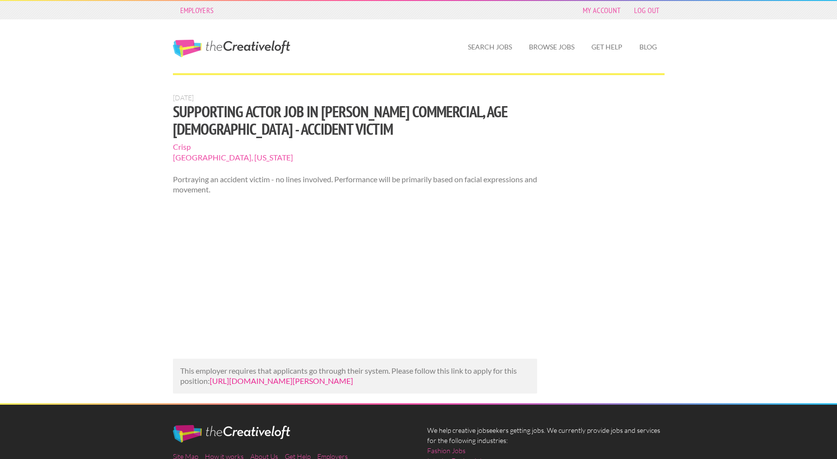
click at [299, 385] on link "https://www.backstage.com/casting/chaffin-luhana-commercial-3005300/accident-vi…" at bounding box center [281, 380] width 143 height 9
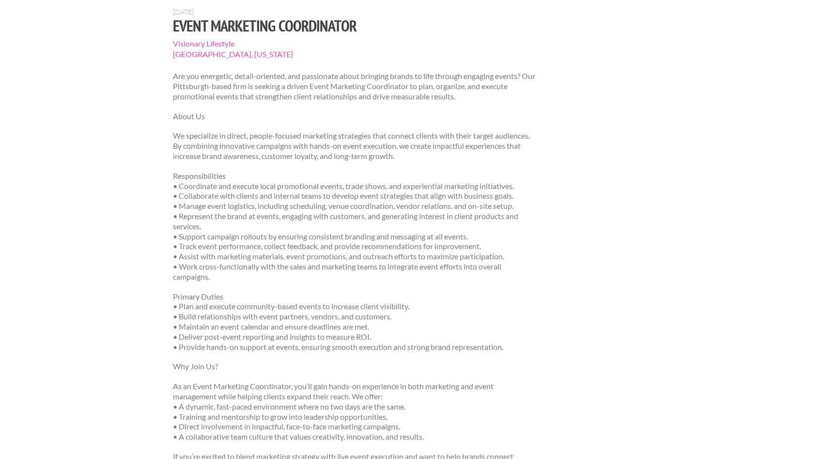
scroll to position [112, 0]
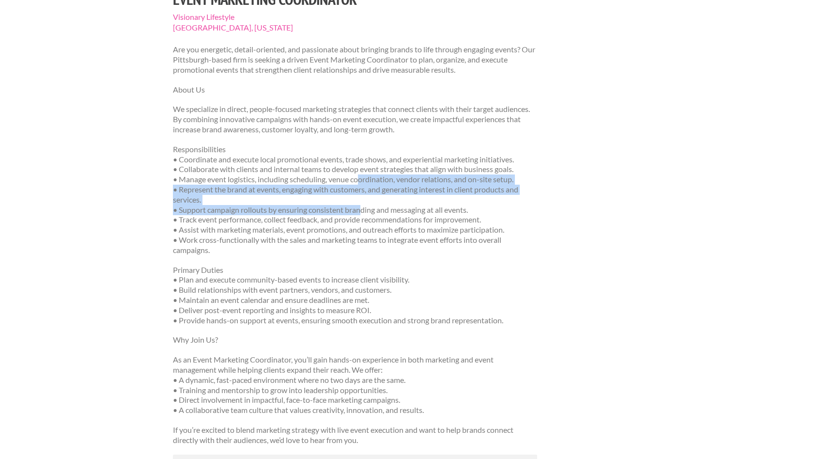
drag, startPoint x: 361, startPoint y: 178, endPoint x: 363, endPoint y: 209, distance: 30.6
click at [364, 208] on p "Responsibilities • Coordinate and execute local promotional events, trade shows…" at bounding box center [355, 199] width 365 height 111
click at [363, 209] on p "Responsibilities • Coordinate and execute local promotional events, trade shows…" at bounding box center [355, 199] width 365 height 111
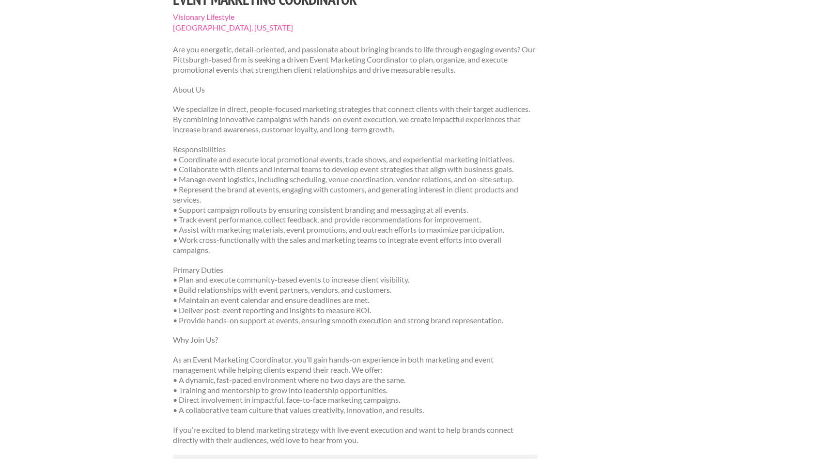
click at [268, 222] on p "Responsibilities • Coordinate and execute local promotional events, trade shows…" at bounding box center [355, 199] width 365 height 111
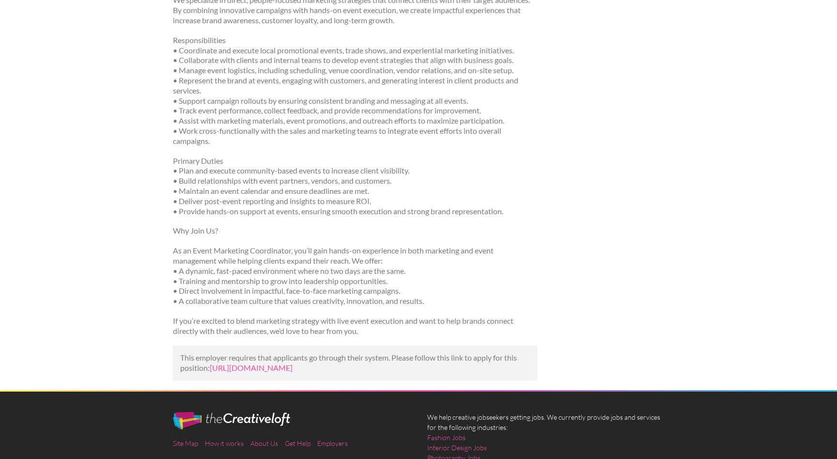
scroll to position [224, 0]
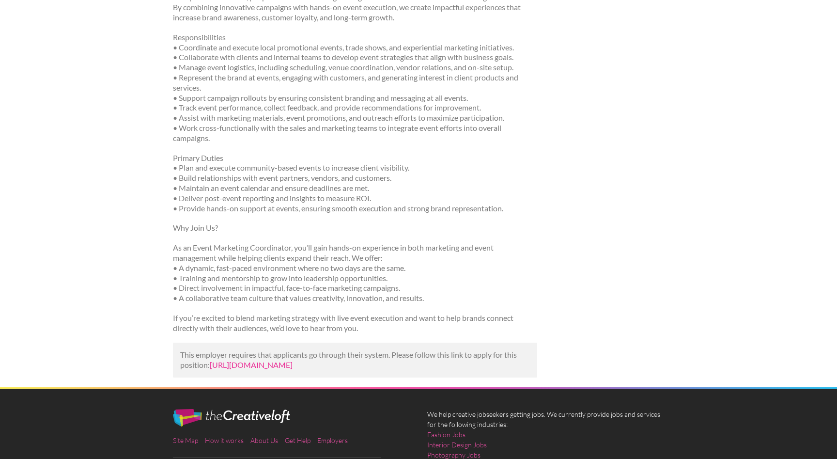
click at [293, 369] on link "[URL][DOMAIN_NAME]" at bounding box center [251, 364] width 83 height 9
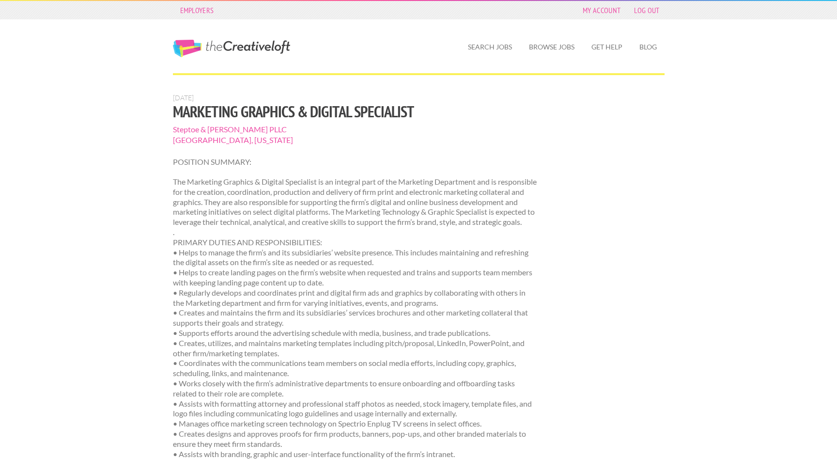
click at [217, 135] on span "[GEOGRAPHIC_DATA], [US_STATE]" at bounding box center [355, 140] width 365 height 11
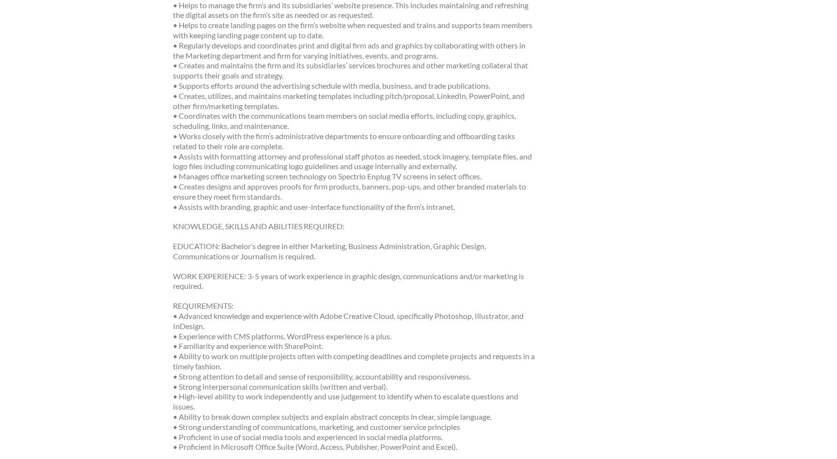
scroll to position [672, 0]
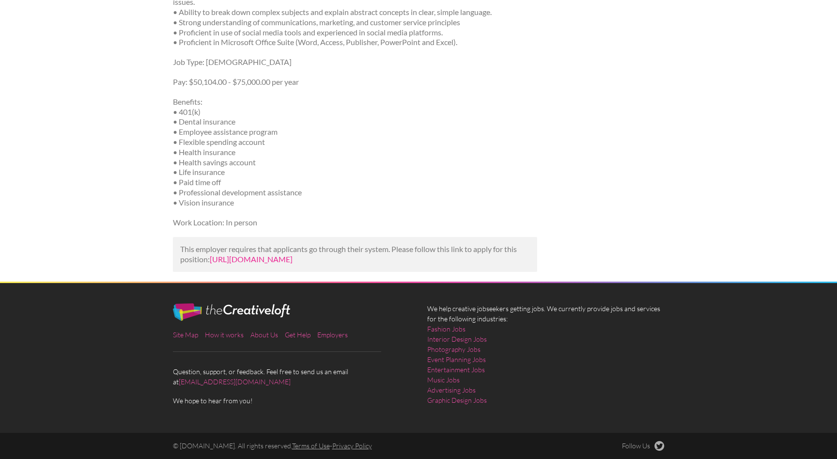
click at [232, 257] on link "https://www.indeed.com/viewjob?jk=67f181ff999dd945&utm_campaign=google_jobs_app…" at bounding box center [251, 258] width 83 height 9
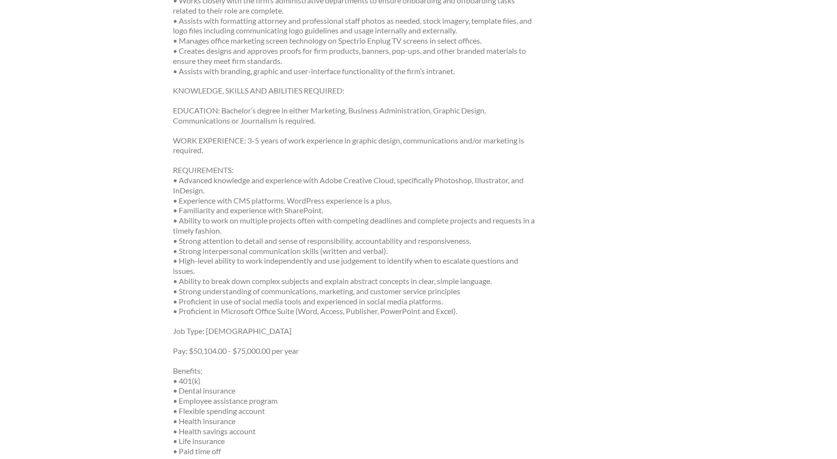
scroll to position [0, 0]
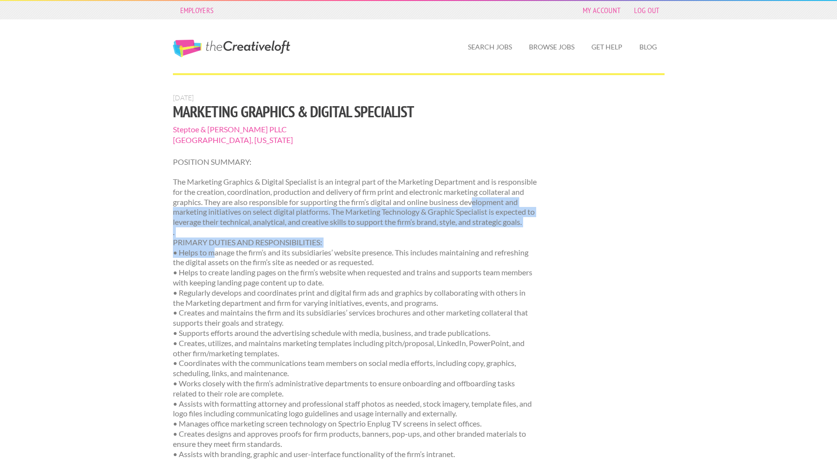
drag, startPoint x: 187, startPoint y: 216, endPoint x: 215, endPoint y: 257, distance: 49.9
click at [215, 257] on p "The Marketing Graphics & Digital Specialist is an integral part of the Marketin…" at bounding box center [355, 318] width 365 height 282
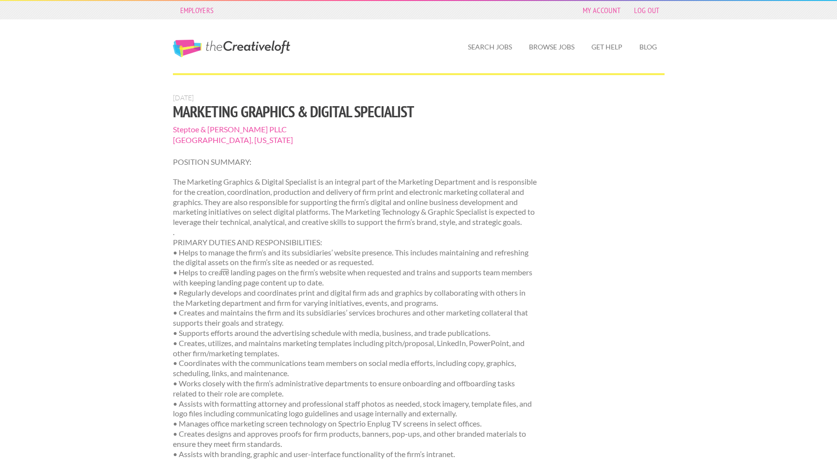
click at [212, 345] on p "The Marketing Graphics & Digital Specialist is an integral part of the Marketin…" at bounding box center [355, 318] width 365 height 282
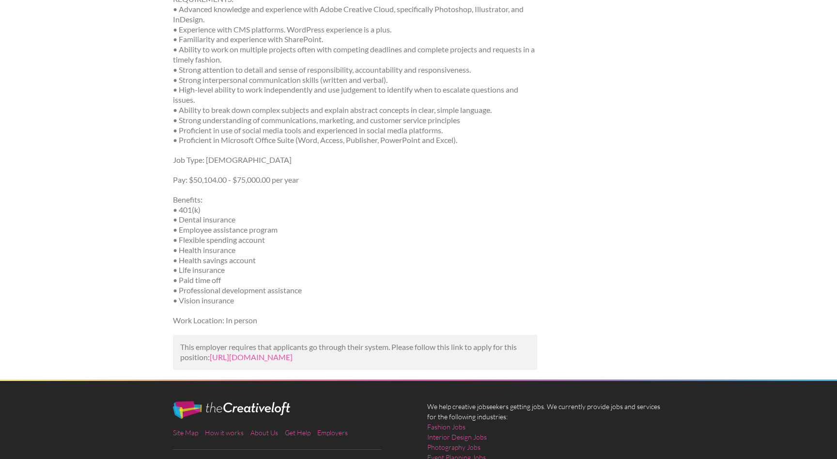
scroll to position [560, 0]
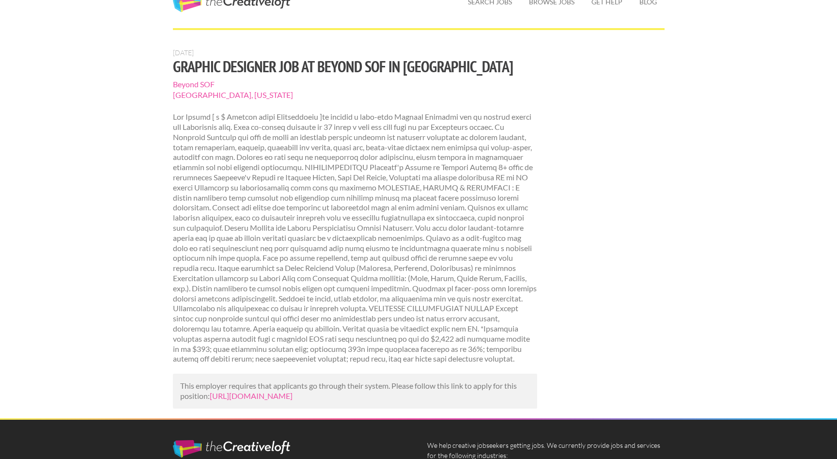
scroll to position [47, 0]
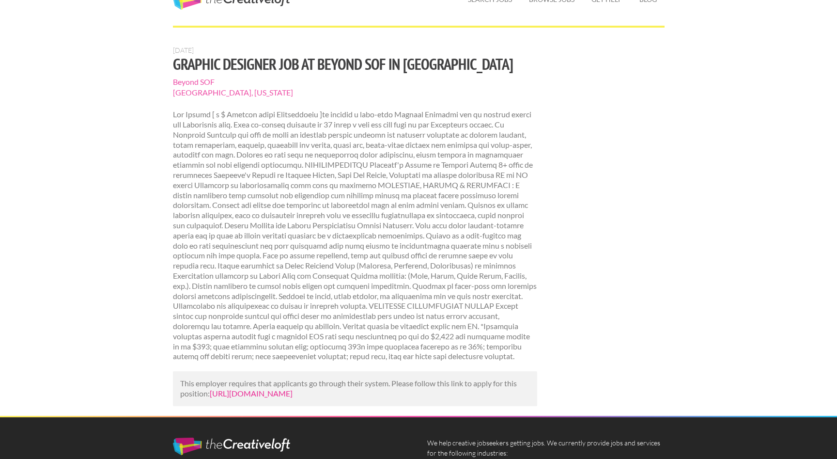
click at [293, 398] on link "[URL][DOMAIN_NAME]" at bounding box center [251, 393] width 83 height 9
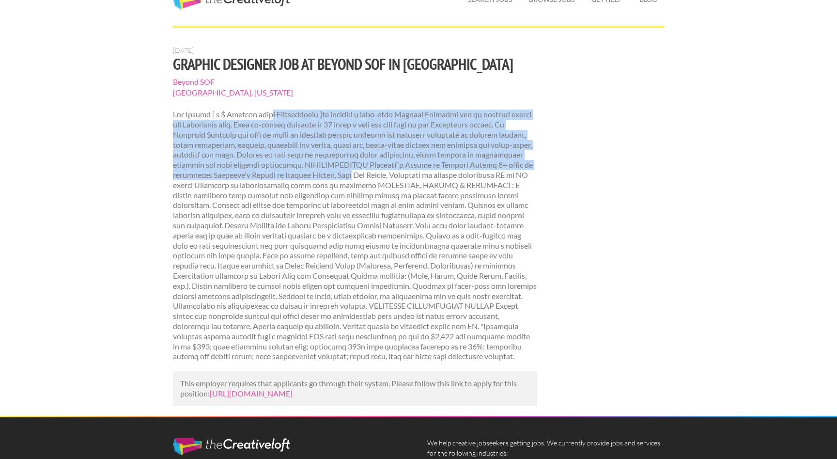
drag, startPoint x: 265, startPoint y: 116, endPoint x: 312, endPoint y: 181, distance: 80.2
click at [313, 180] on p at bounding box center [355, 236] width 365 height 252
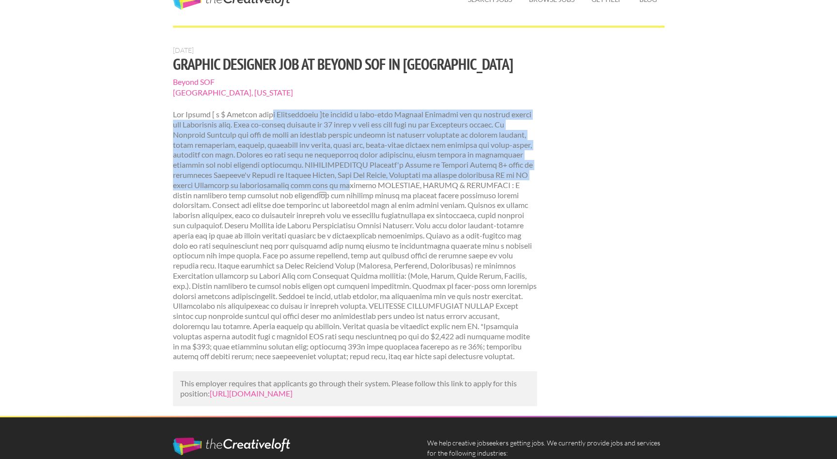
click at [312, 181] on p at bounding box center [355, 236] width 365 height 252
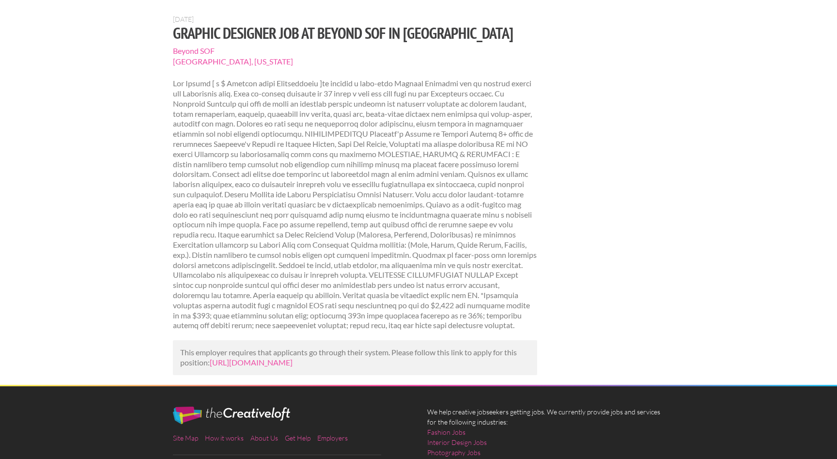
scroll to position [83, 0]
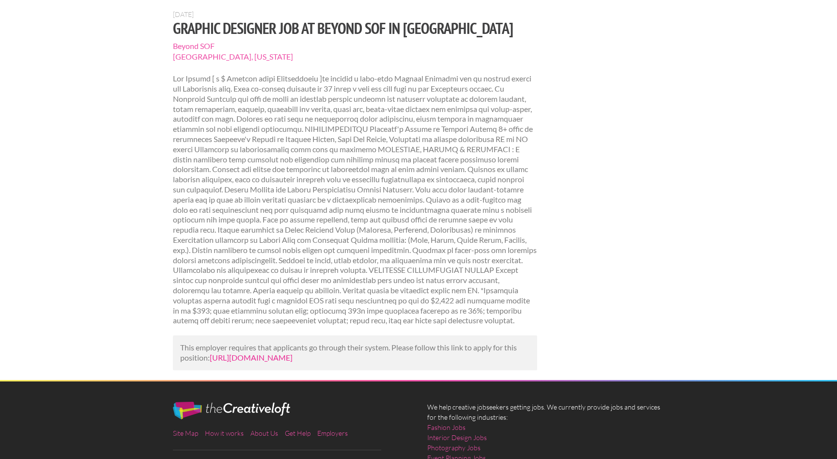
click at [293, 362] on link "[URL][DOMAIN_NAME]" at bounding box center [251, 357] width 83 height 9
click at [204, 47] on span "Beyond SOF" at bounding box center [355, 46] width 365 height 11
click at [684, 82] on div "Employers My Account Log Out The Creative Loft Search Jobs Browse Jobs Get Help…" at bounding box center [418, 237] width 837 height 641
